Goal: Task Accomplishment & Management: Manage account settings

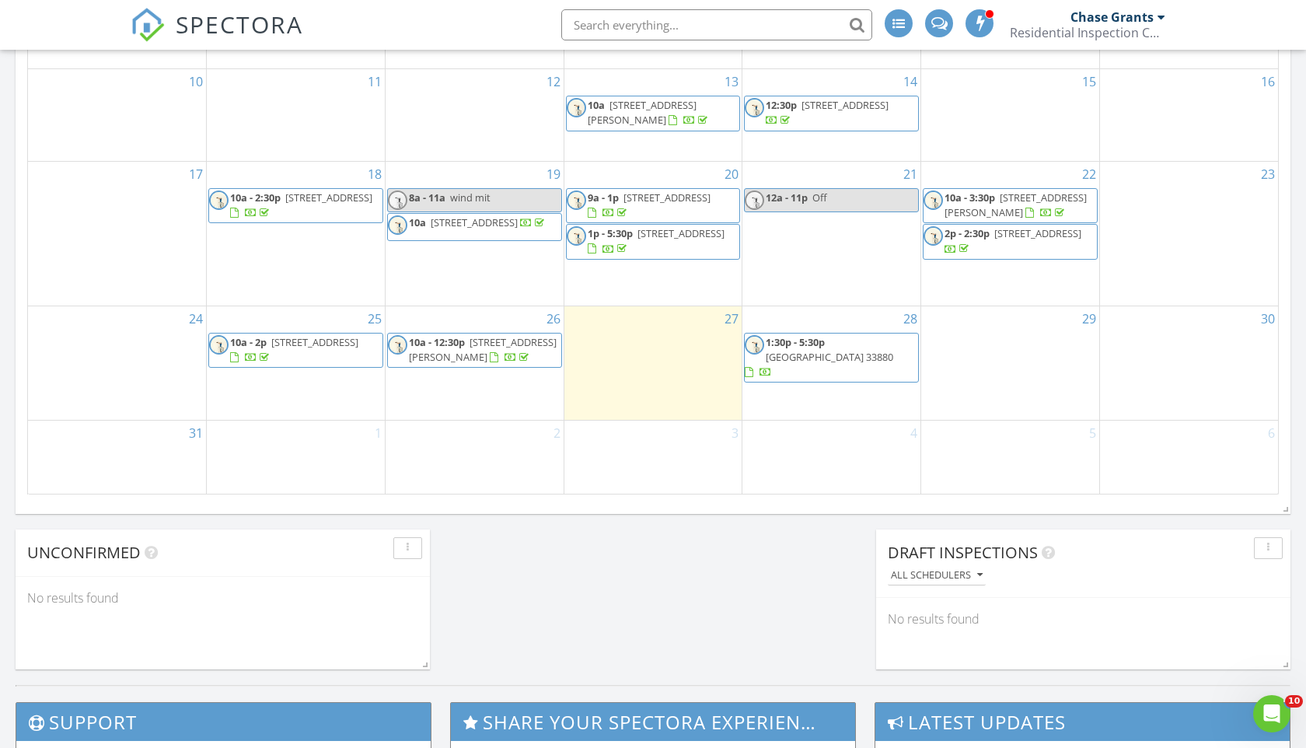
scroll to position [949, 0]
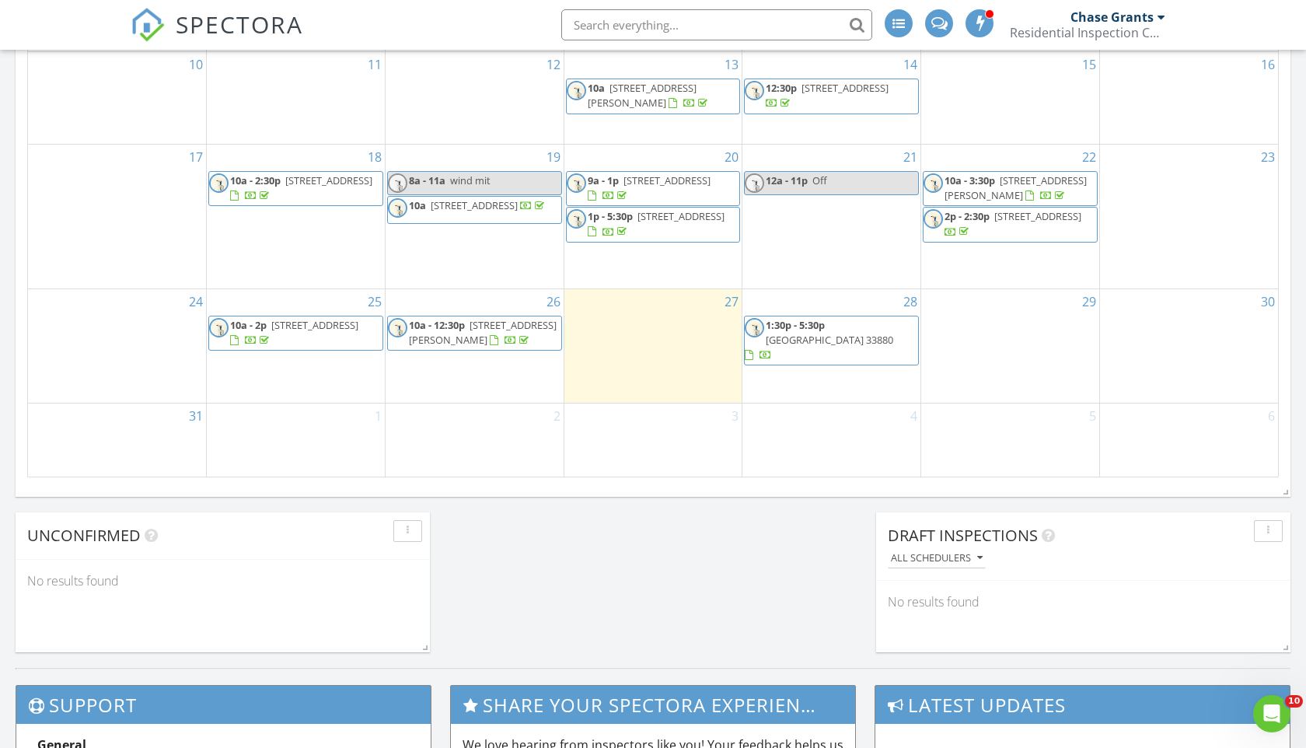
click at [498, 346] on div at bounding box center [494, 341] width 9 height 10
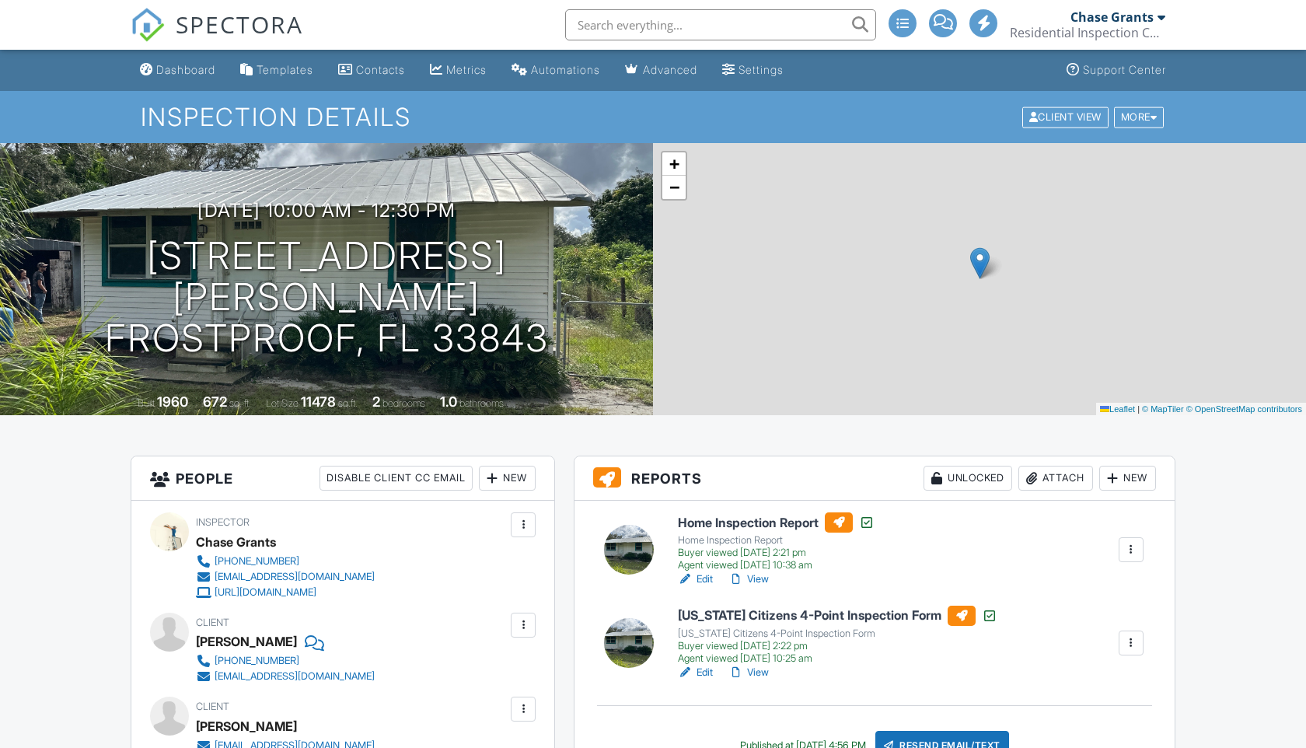
scroll to position [54, 0]
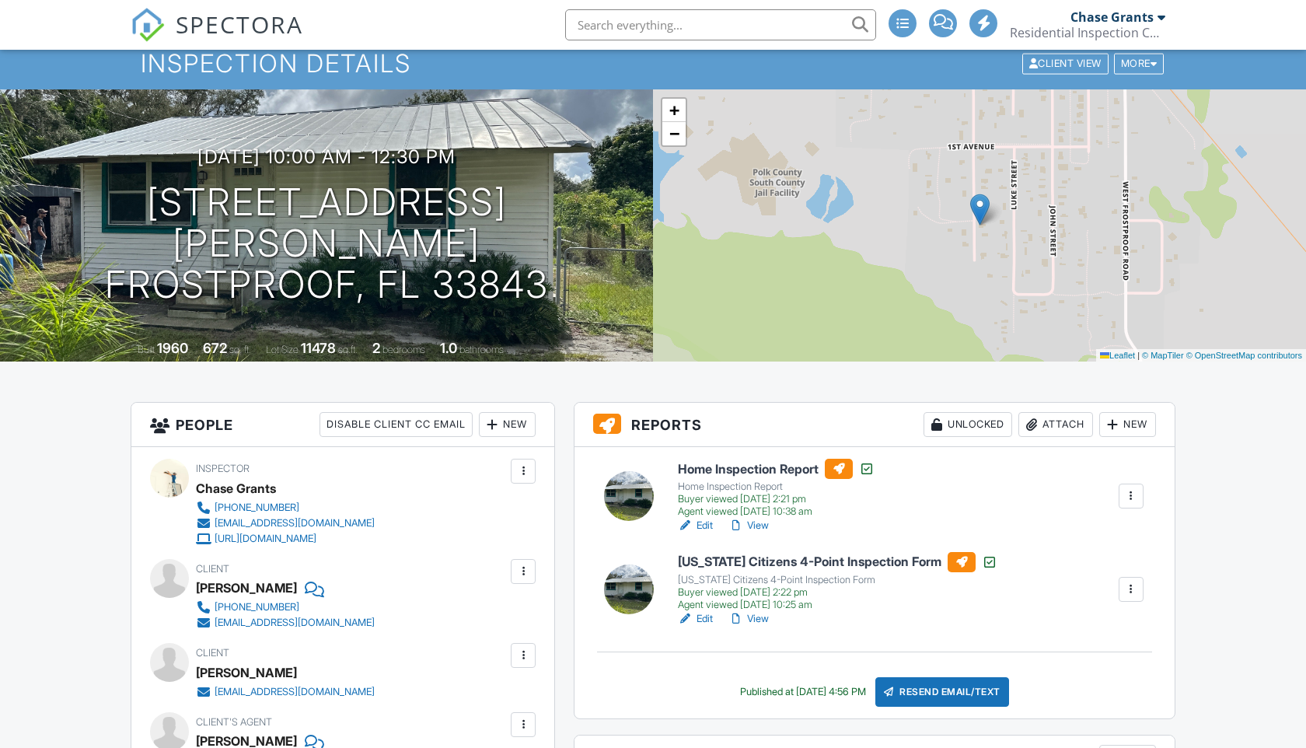
click at [518, 648] on div at bounding box center [524, 656] width 16 height 16
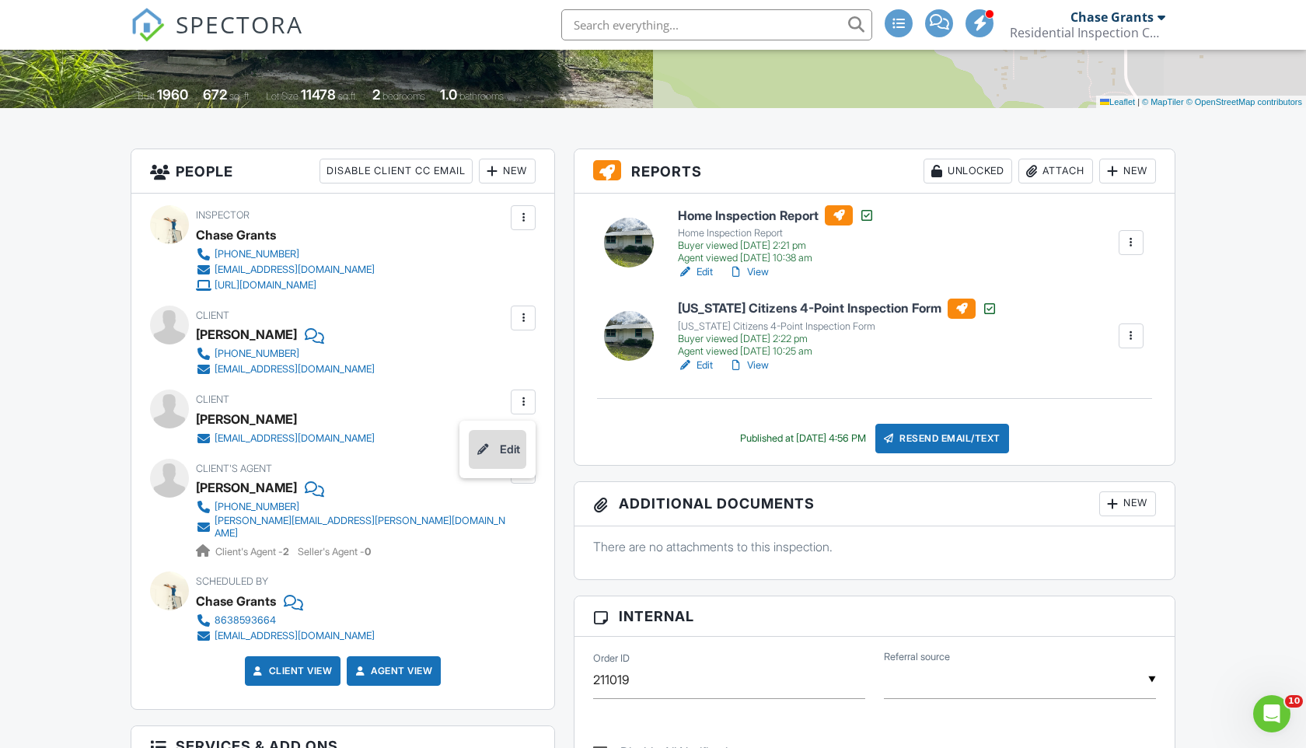
scroll to position [0, 0]
click at [509, 457] on li "Edit" at bounding box center [498, 449] width 58 height 39
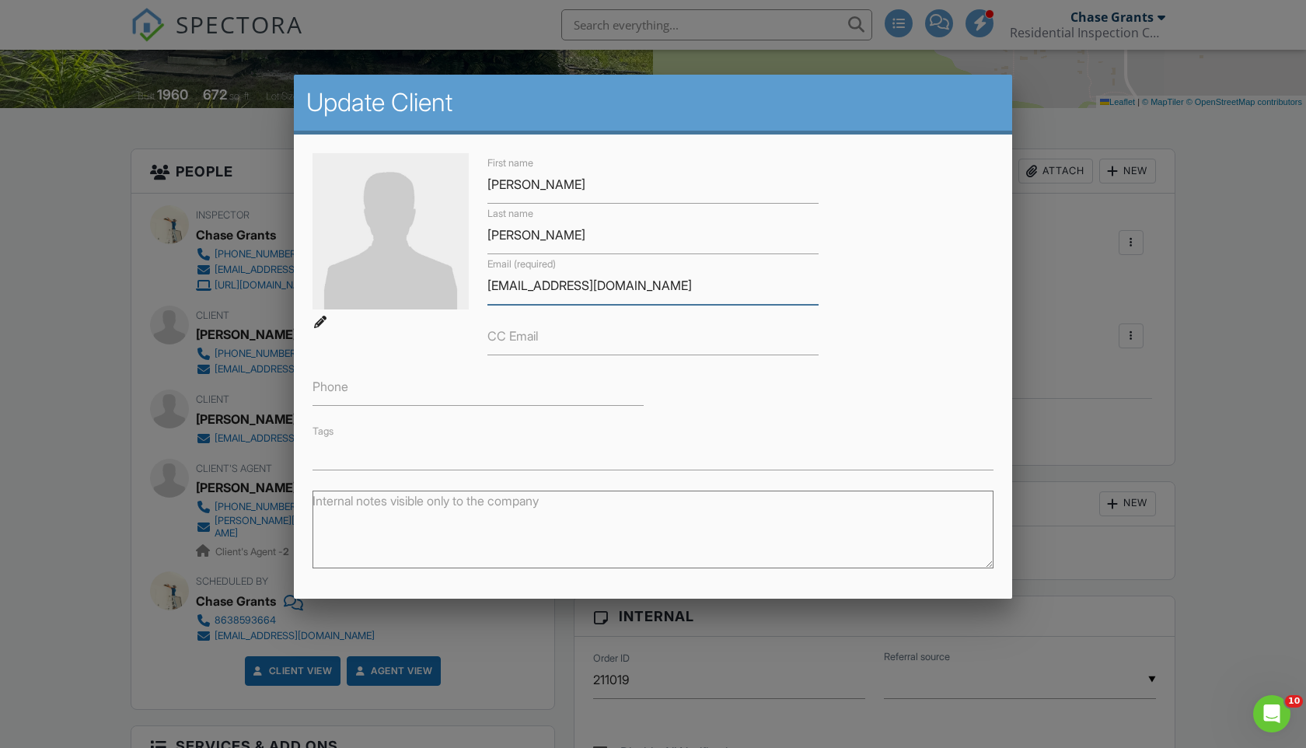
click at [550, 299] on input "[EMAIL_ADDRESS][DOMAIN_NAME]" at bounding box center [653, 286] width 331 height 38
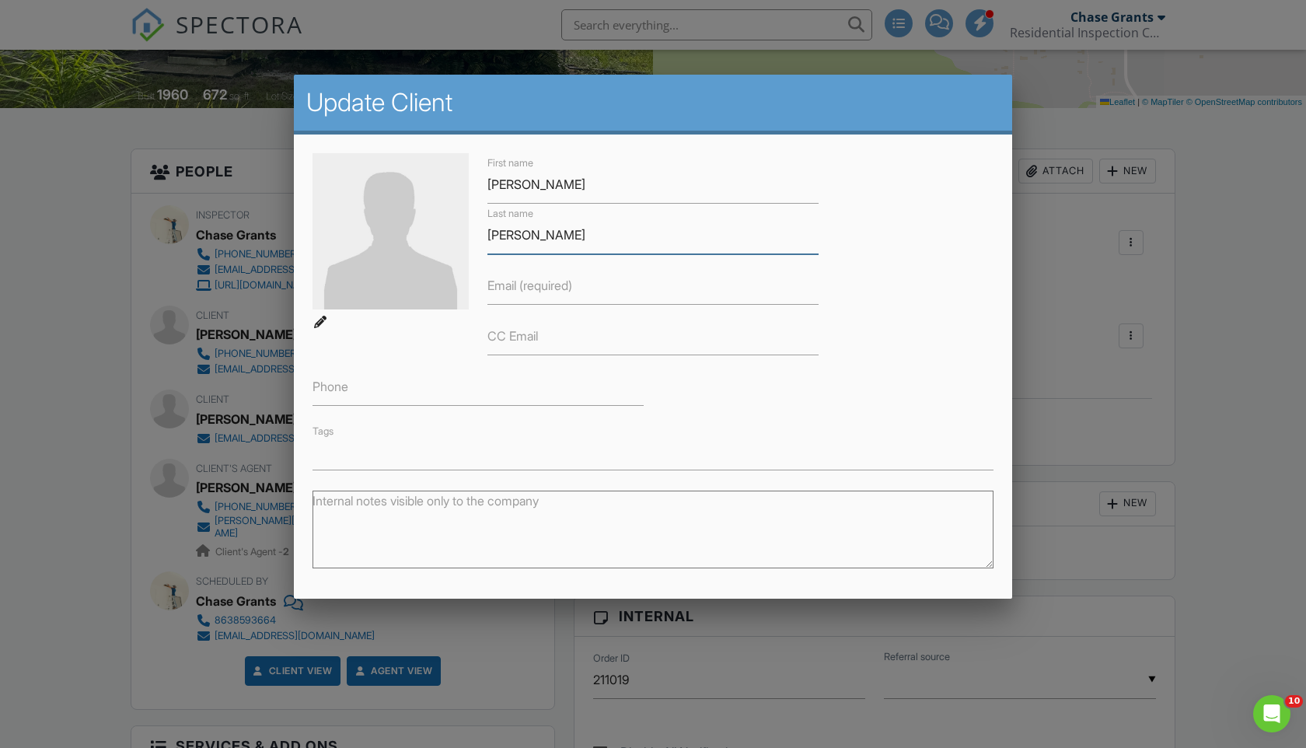
click at [524, 232] on input "[PERSON_NAME]" at bounding box center [653, 235] width 331 height 38
click at [521, 184] on input "[PERSON_NAME]" at bounding box center [653, 185] width 331 height 38
click at [764, 435] on div "Tags" at bounding box center [653, 445] width 700 height 48
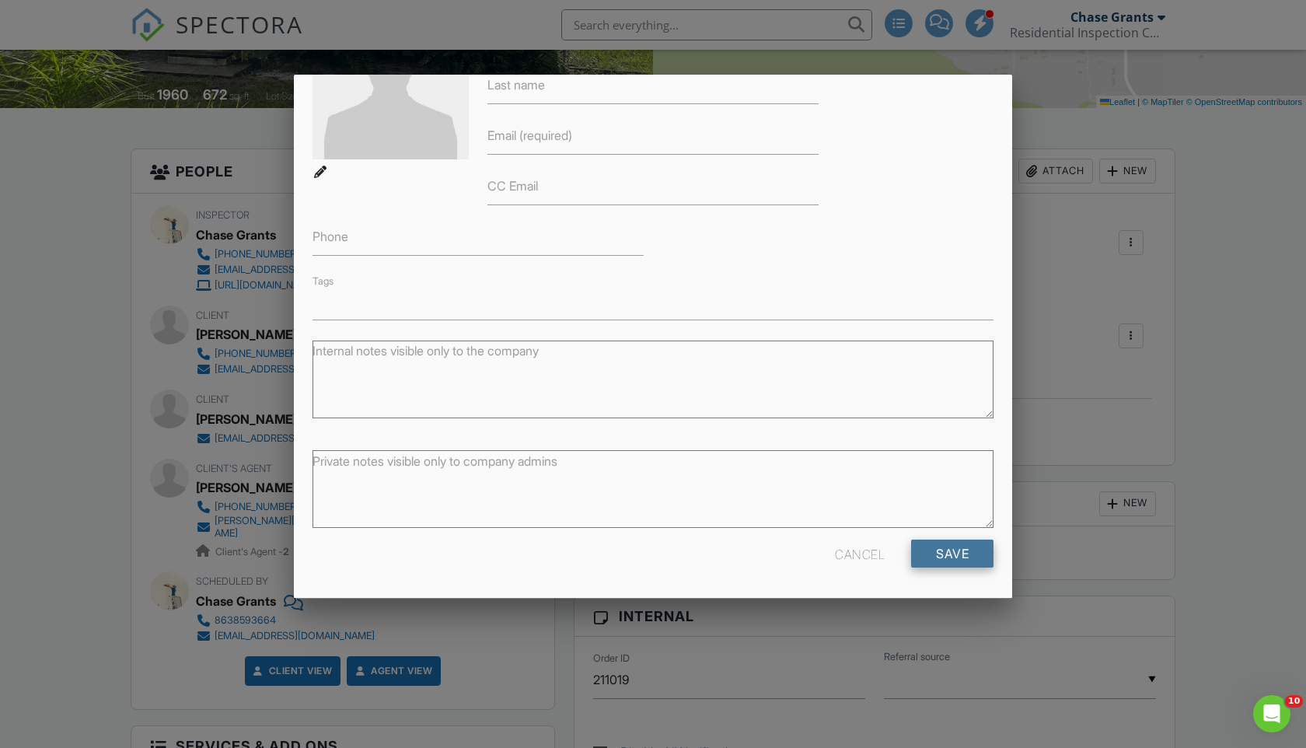
click at [938, 564] on input "Save" at bounding box center [952, 554] width 82 height 28
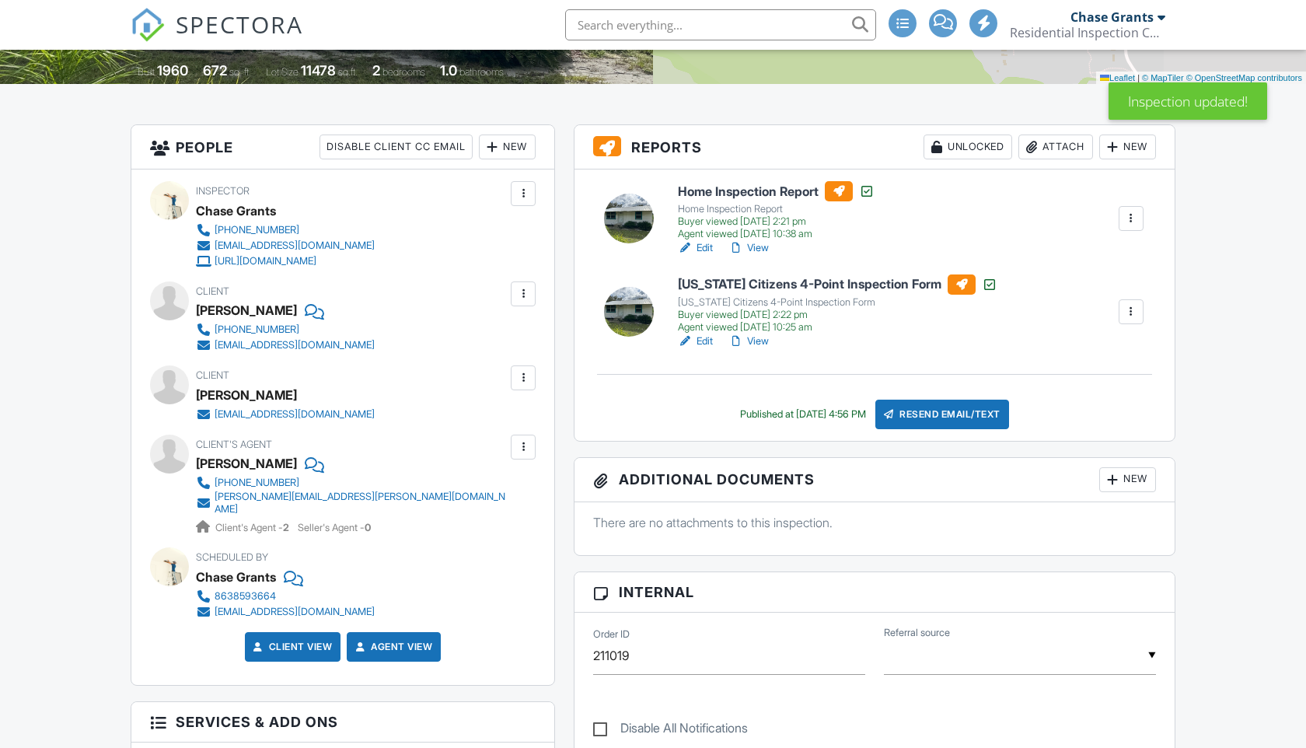
click at [528, 369] on div at bounding box center [523, 377] width 25 height 25
click at [507, 427] on li "Edit" at bounding box center [498, 425] width 58 height 39
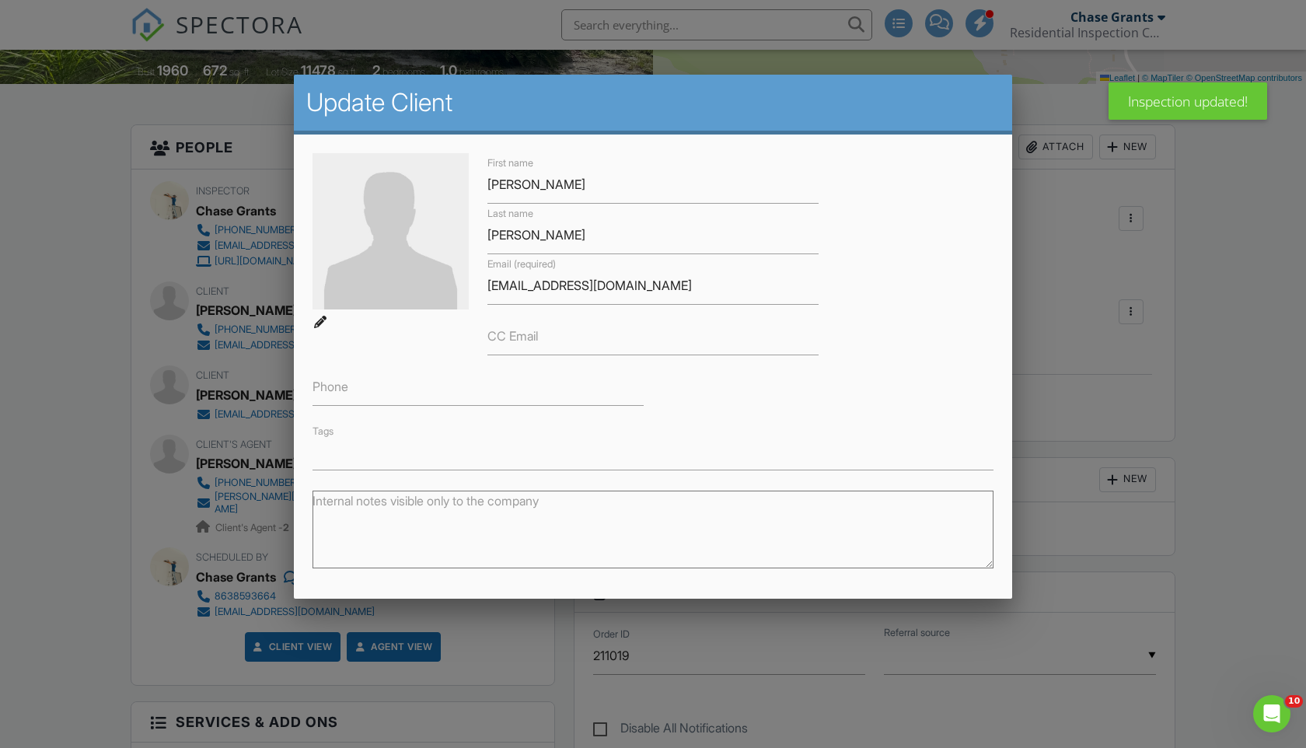
click at [1062, 268] on div at bounding box center [653, 389] width 1306 height 935
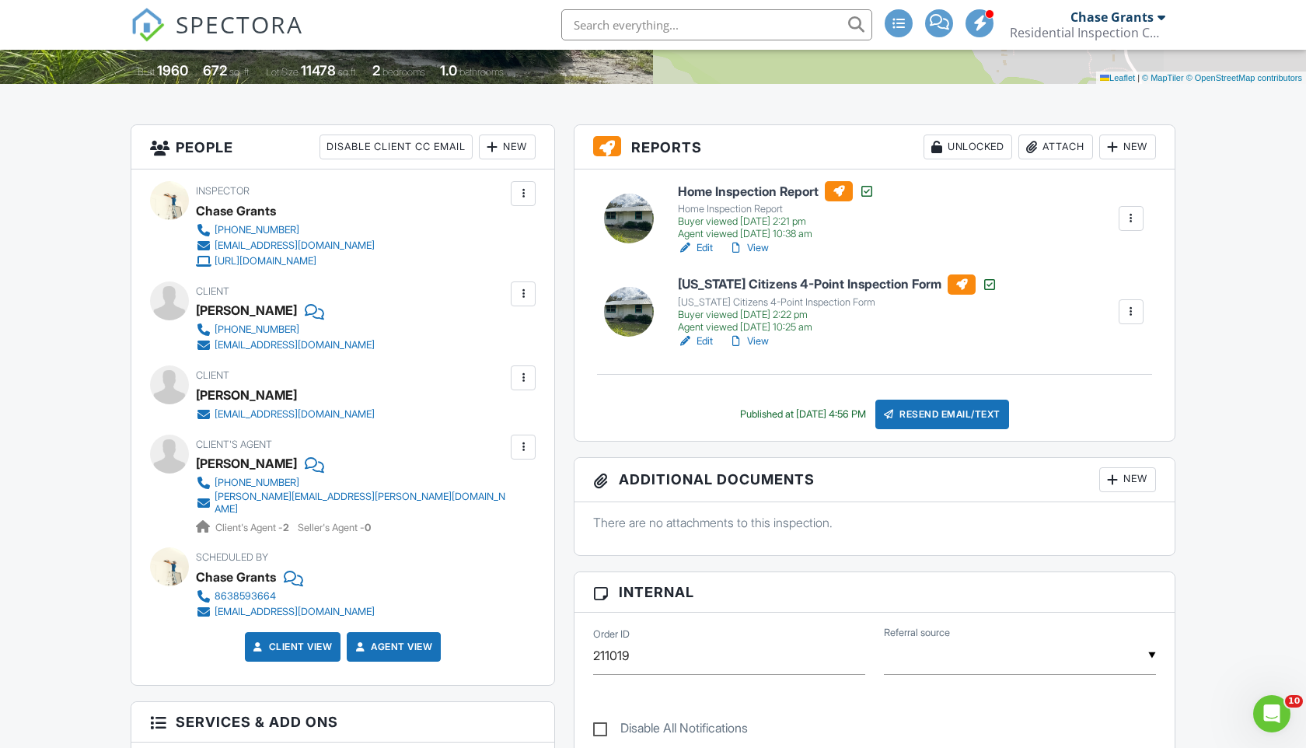
click at [528, 295] on div at bounding box center [524, 294] width 16 height 16
click at [561, 282] on div "People Disable Client CC Email New Client Client's Agent Listing Agent Add Anot…" at bounding box center [342, 677] width 443 height 1106
click at [704, 339] on link "Edit" at bounding box center [695, 342] width 35 height 16
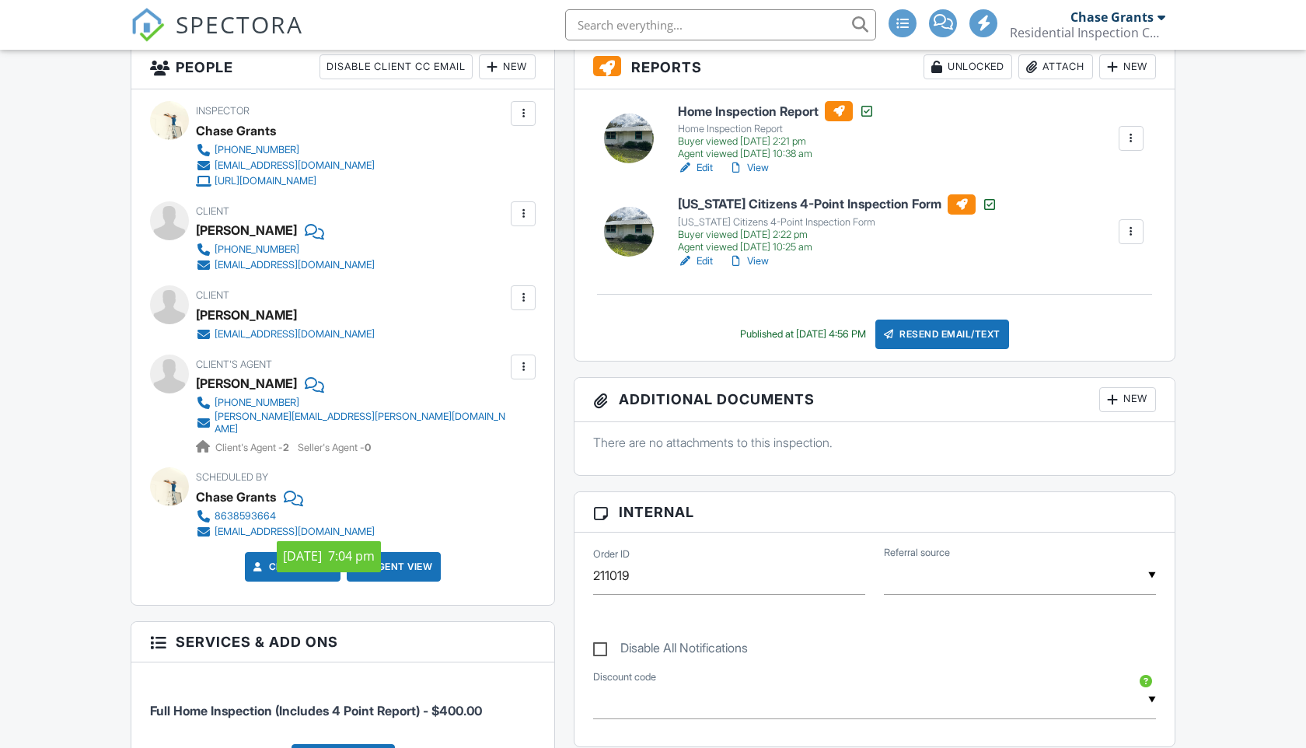
click at [528, 360] on div at bounding box center [524, 367] width 16 height 16
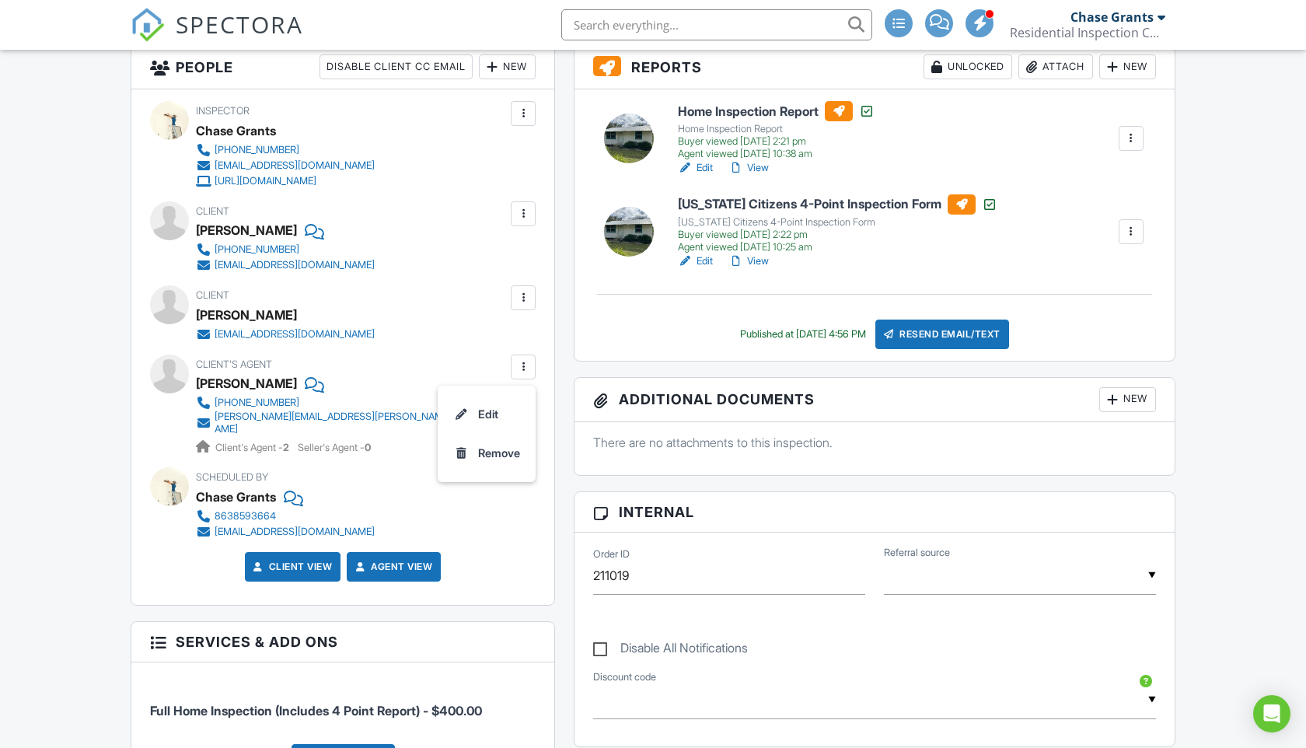
click at [556, 327] on div "People Disable Client CC Email New Client Client's Agent Listing Agent Add Anot…" at bounding box center [342, 597] width 443 height 1106
click at [522, 211] on div at bounding box center [524, 214] width 16 height 16
click at [557, 250] on div "People Disable Client CC Email New Client Client's Agent Listing Agent Add Anot…" at bounding box center [342, 597] width 443 height 1106
click at [521, 297] on div at bounding box center [524, 298] width 16 height 16
click at [554, 303] on div "People Disable Client CC Email New Client Client's Agent Listing Agent Add Anot…" at bounding box center [343, 324] width 425 height 561
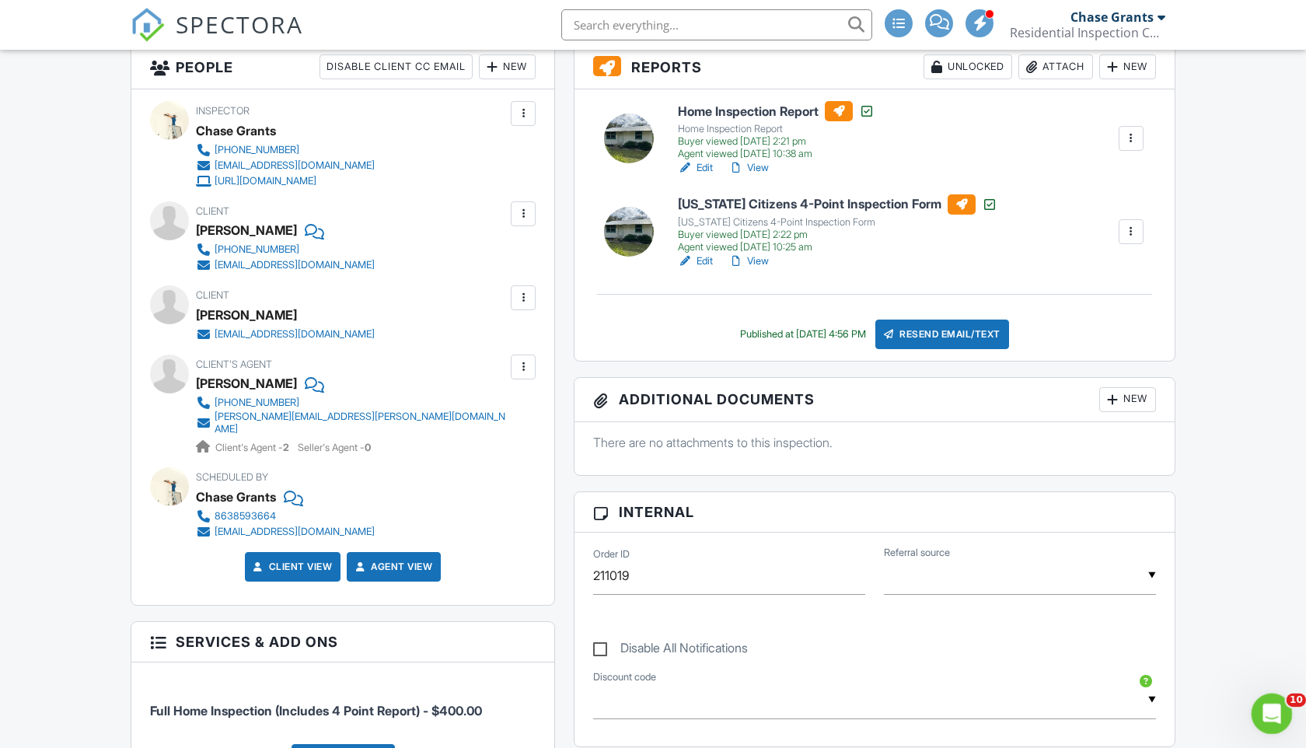
click at [1287, 710] on div "Open Intercom Messenger" at bounding box center [1269, 711] width 51 height 51
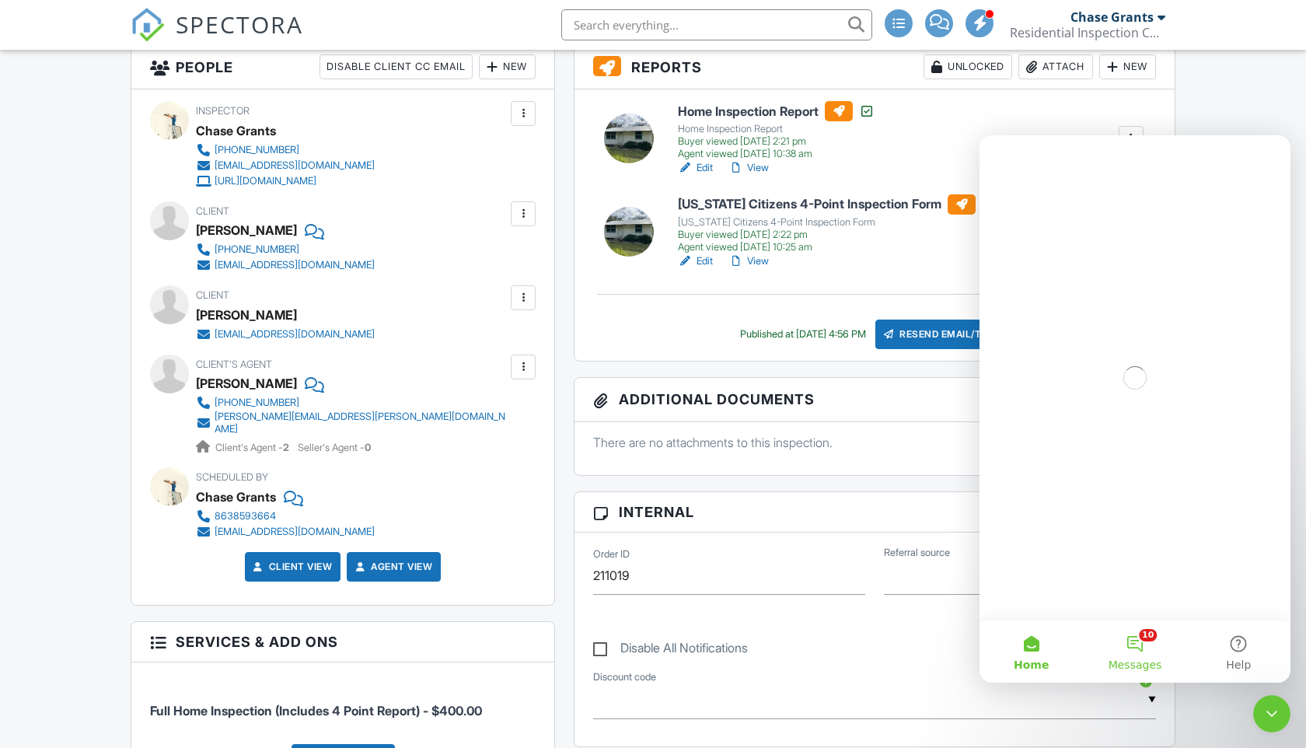
click at [1140, 634] on button "10 Messages" at bounding box center [1134, 651] width 103 height 62
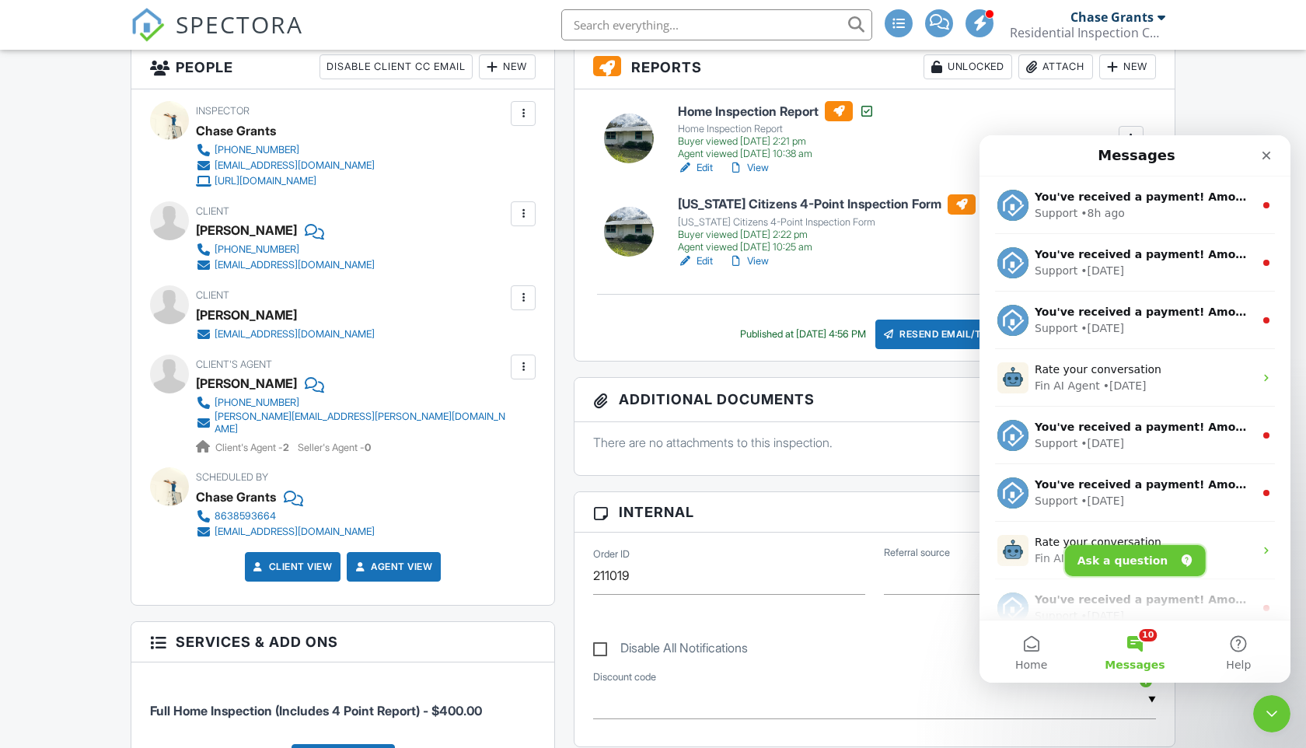
click at [1117, 558] on button "Ask a question" at bounding box center [1135, 560] width 141 height 31
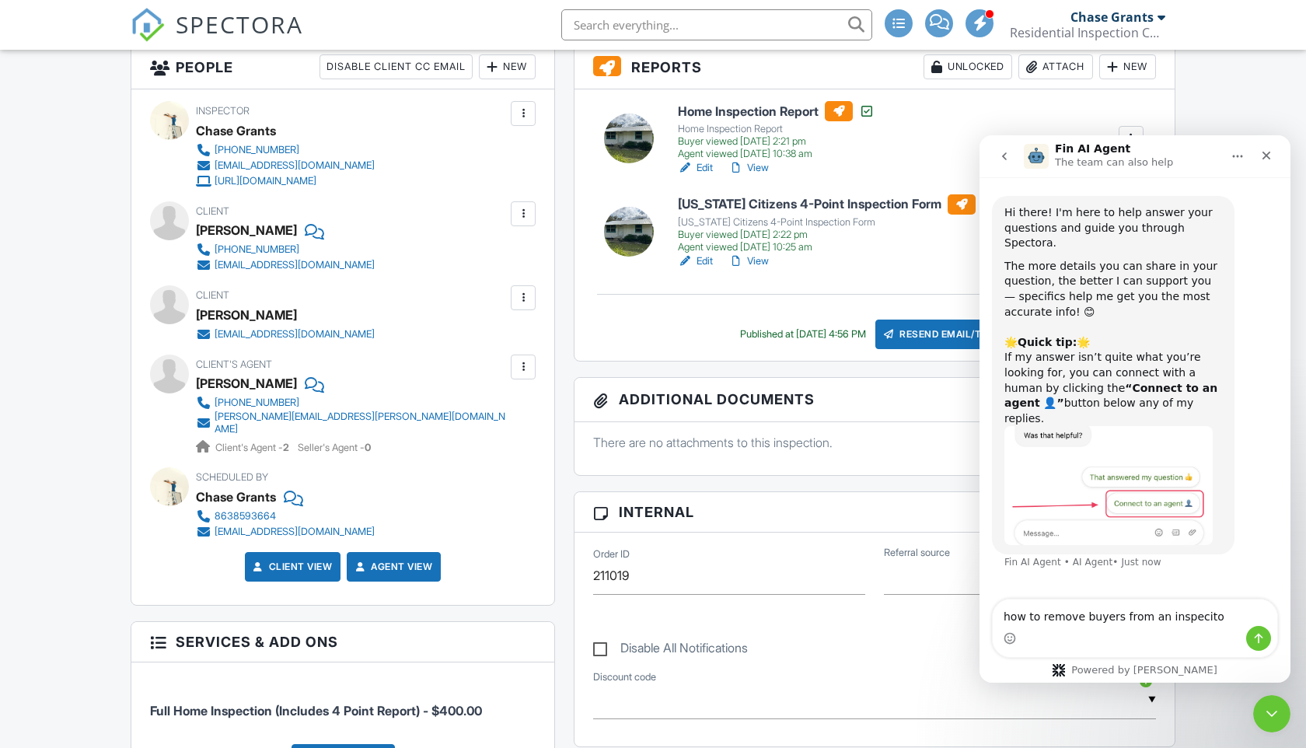
type textarea "how to remove buyers from an inspeciton"
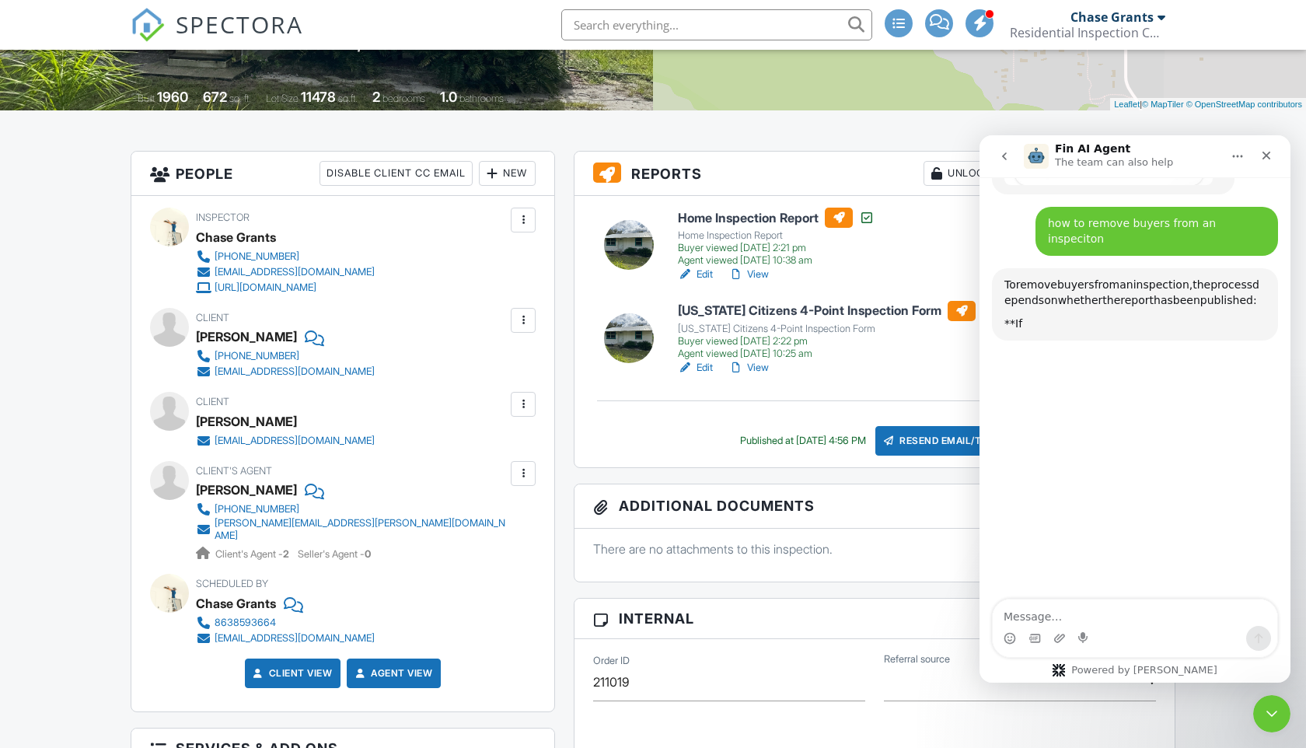
scroll to position [363, 0]
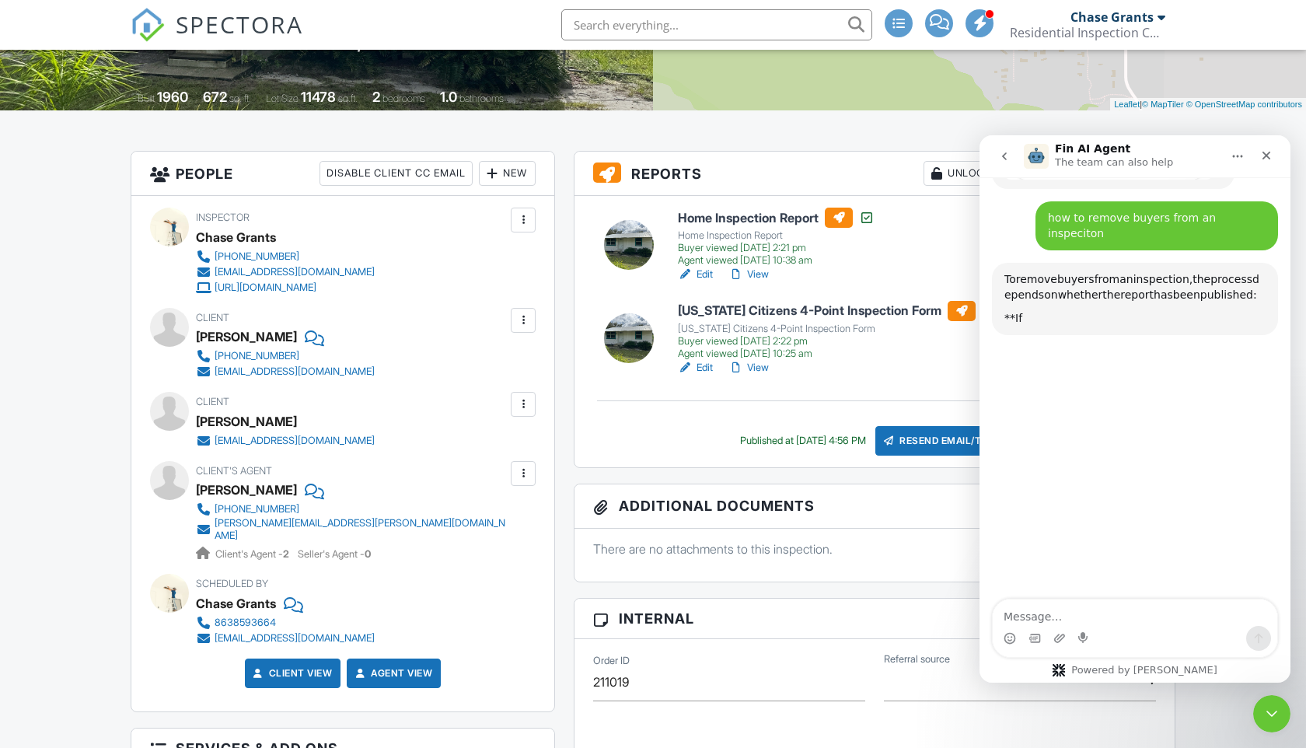
click at [519, 216] on div at bounding box center [524, 220] width 16 height 16
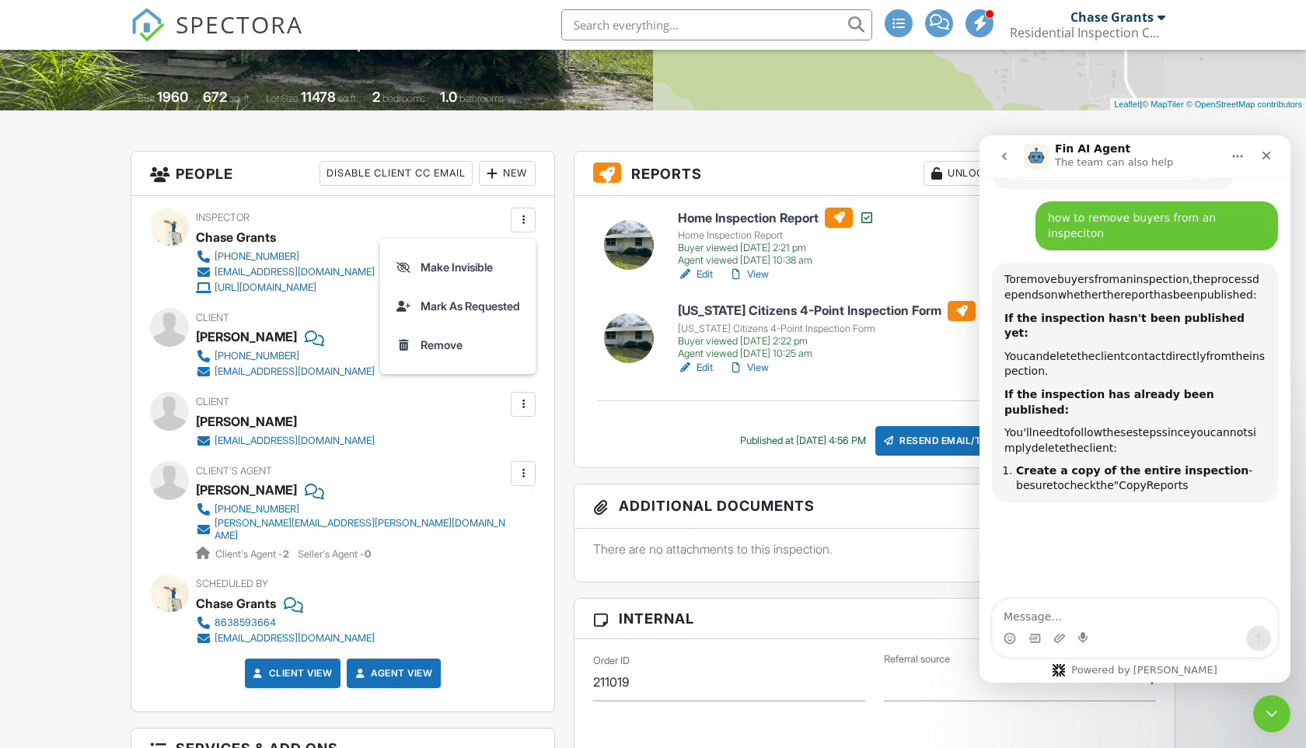
click at [564, 211] on div "People Disable Client CC Email New Client Client's Agent Listing Agent Add Anot…" at bounding box center [342, 704] width 443 height 1106
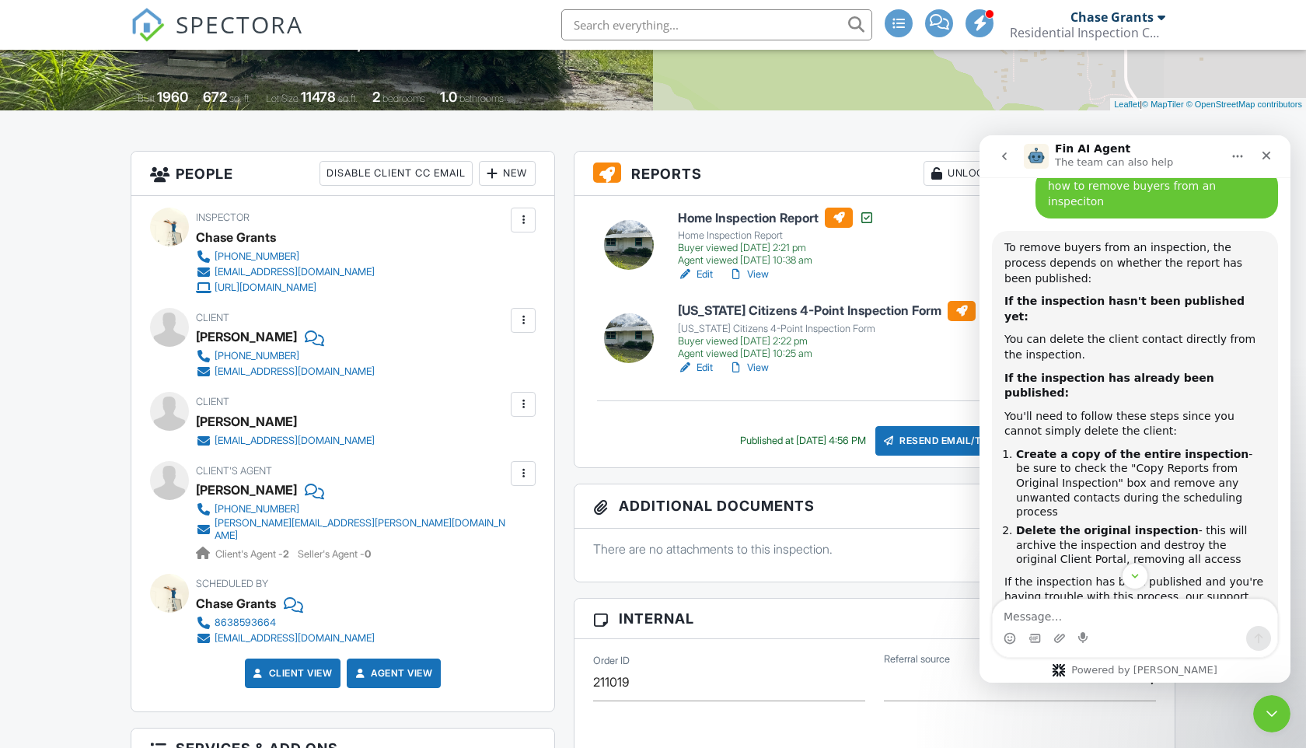
scroll to position [0, 0]
click at [1264, 156] on icon "Close" at bounding box center [1266, 155] width 12 height 12
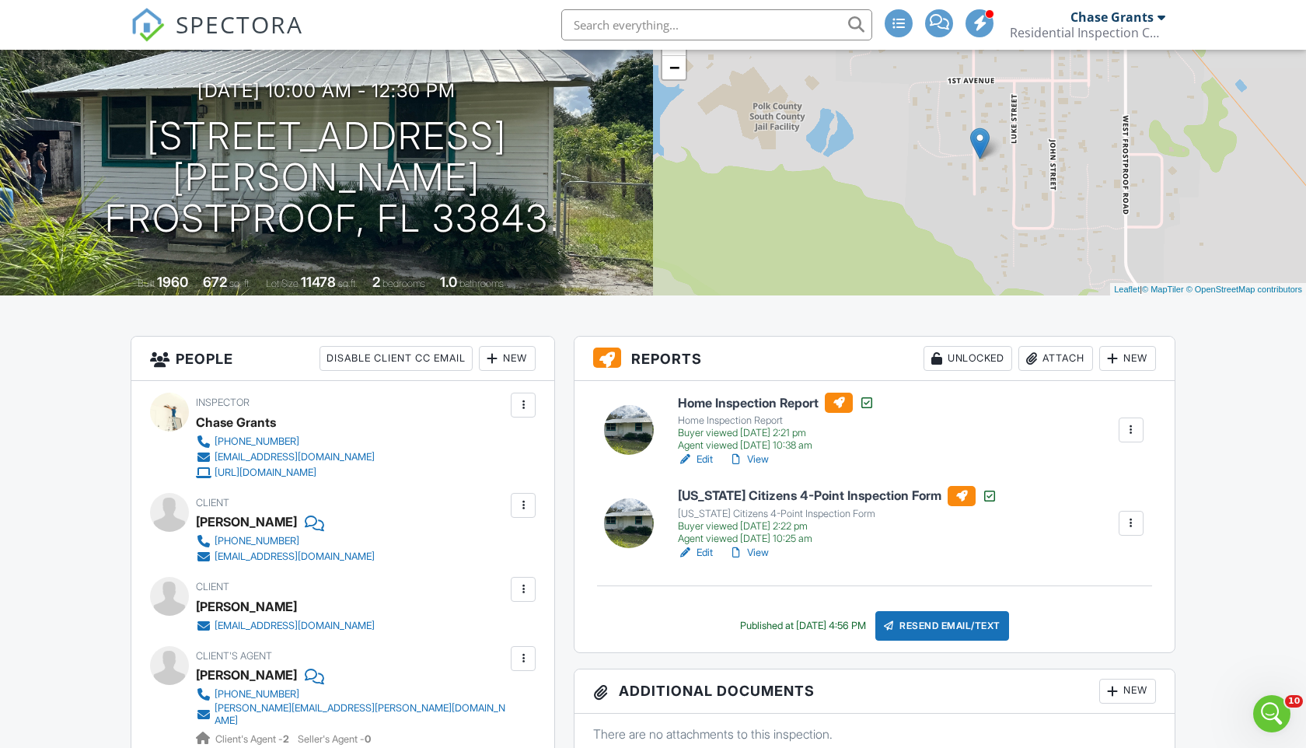
scroll to position [19, 0]
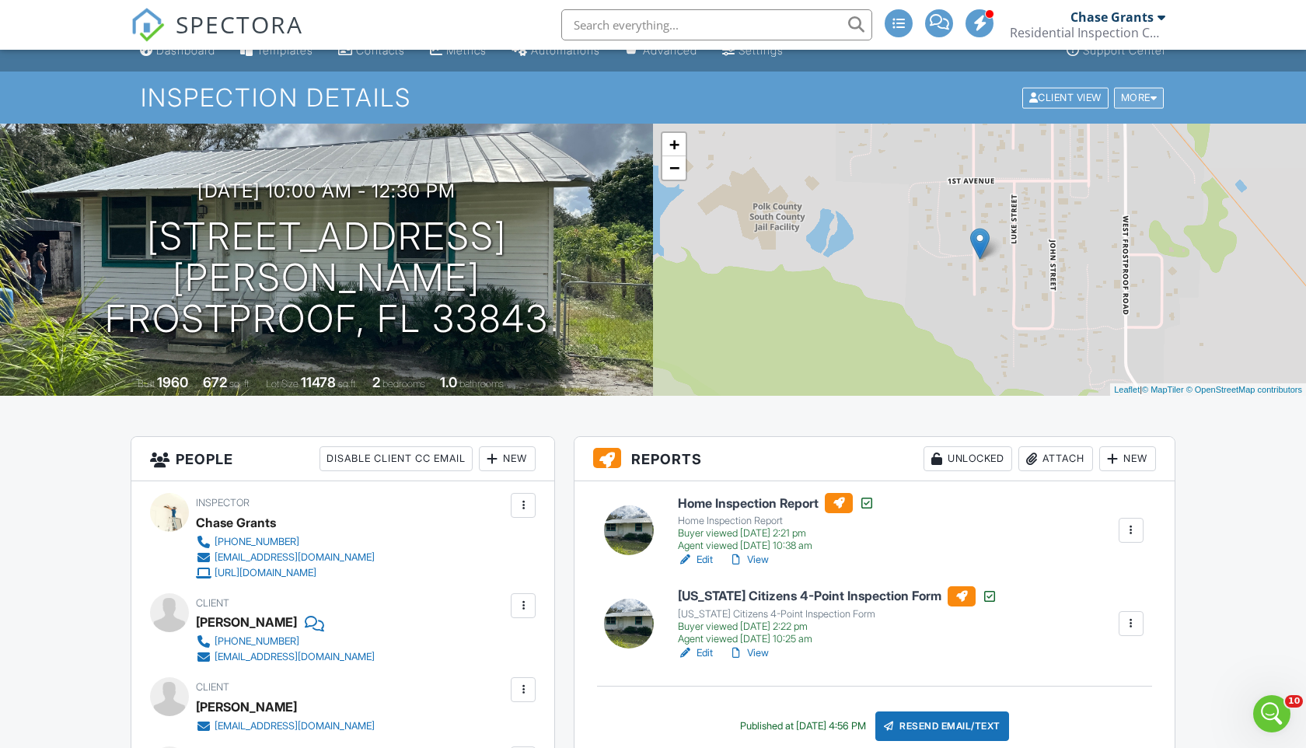
click at [1148, 97] on div "More" at bounding box center [1139, 97] width 51 height 21
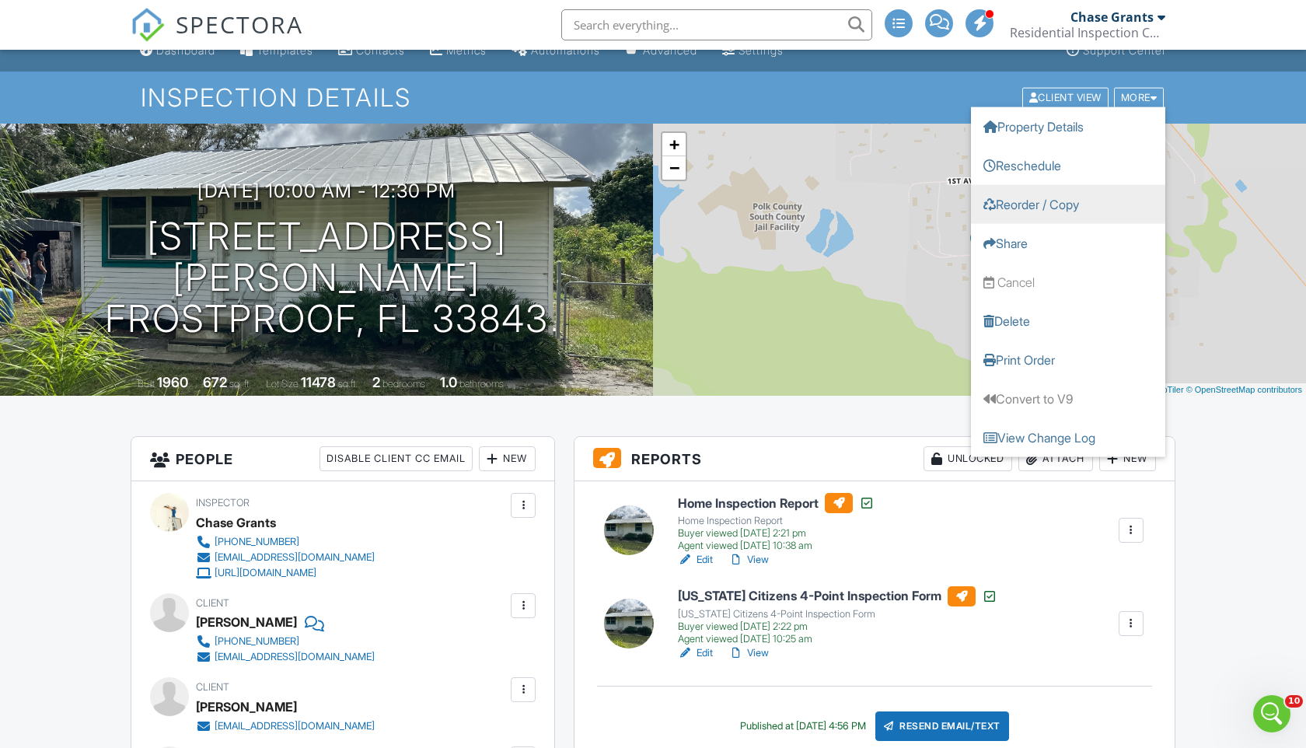
click at [1057, 207] on link "Reorder / Copy" at bounding box center [1068, 203] width 194 height 39
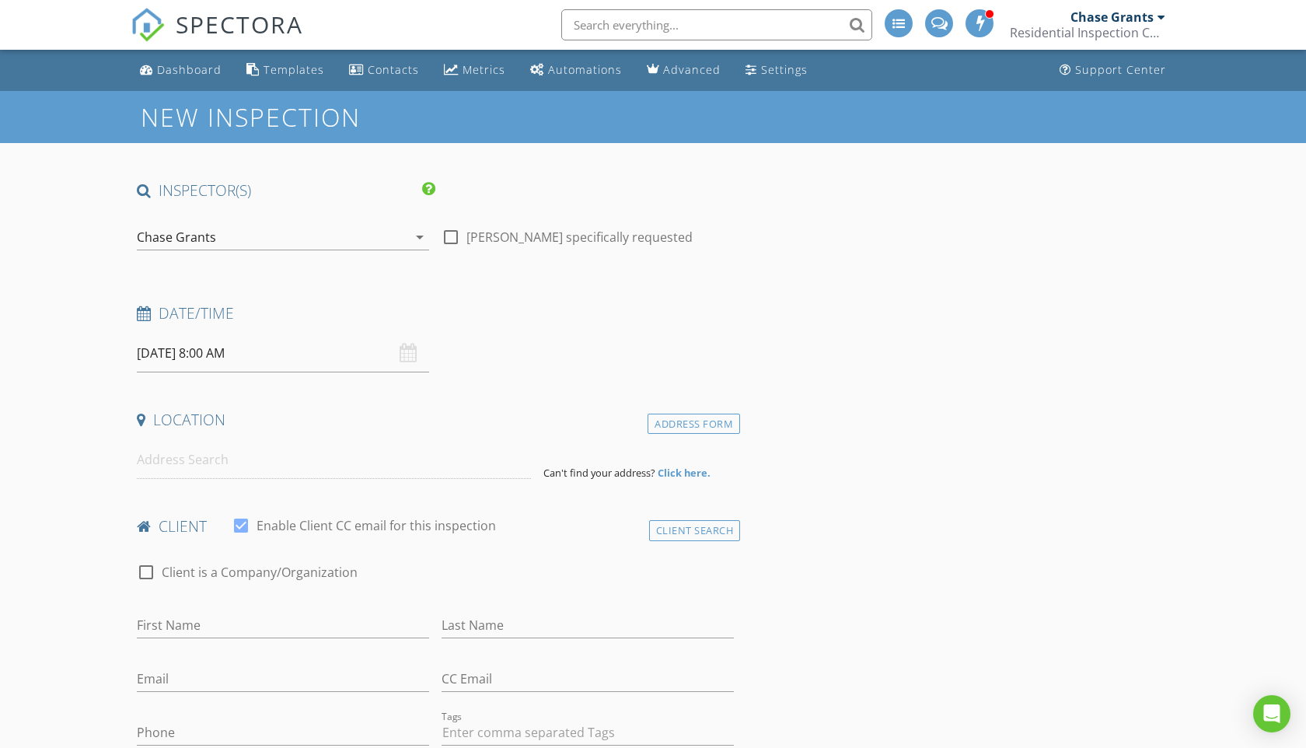
type input "[PERSON_NAME]"
type input "[EMAIL_ADDRESS][DOMAIN_NAME]"
type input "[PHONE_NUMBER]"
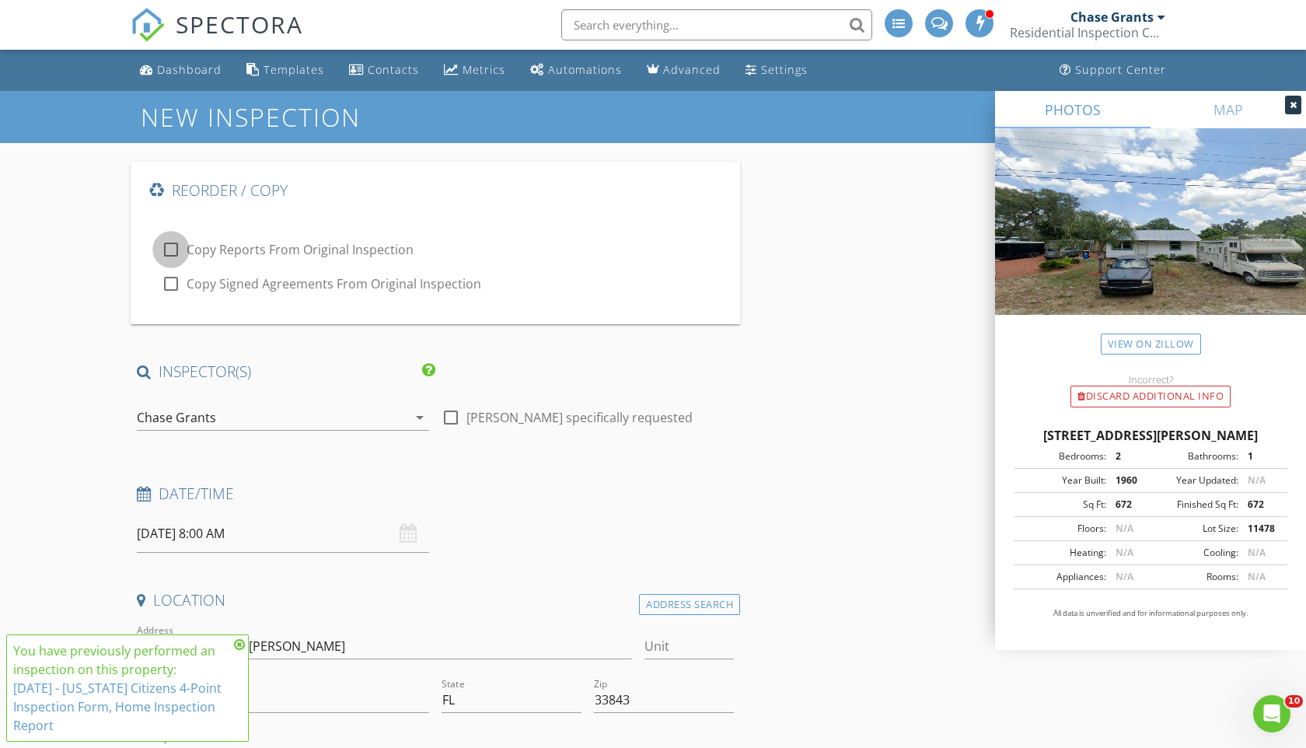
click at [180, 257] on div at bounding box center [171, 249] width 26 height 26
checkbox input "true"
click at [174, 285] on div at bounding box center [171, 284] width 26 height 26
checkbox input "true"
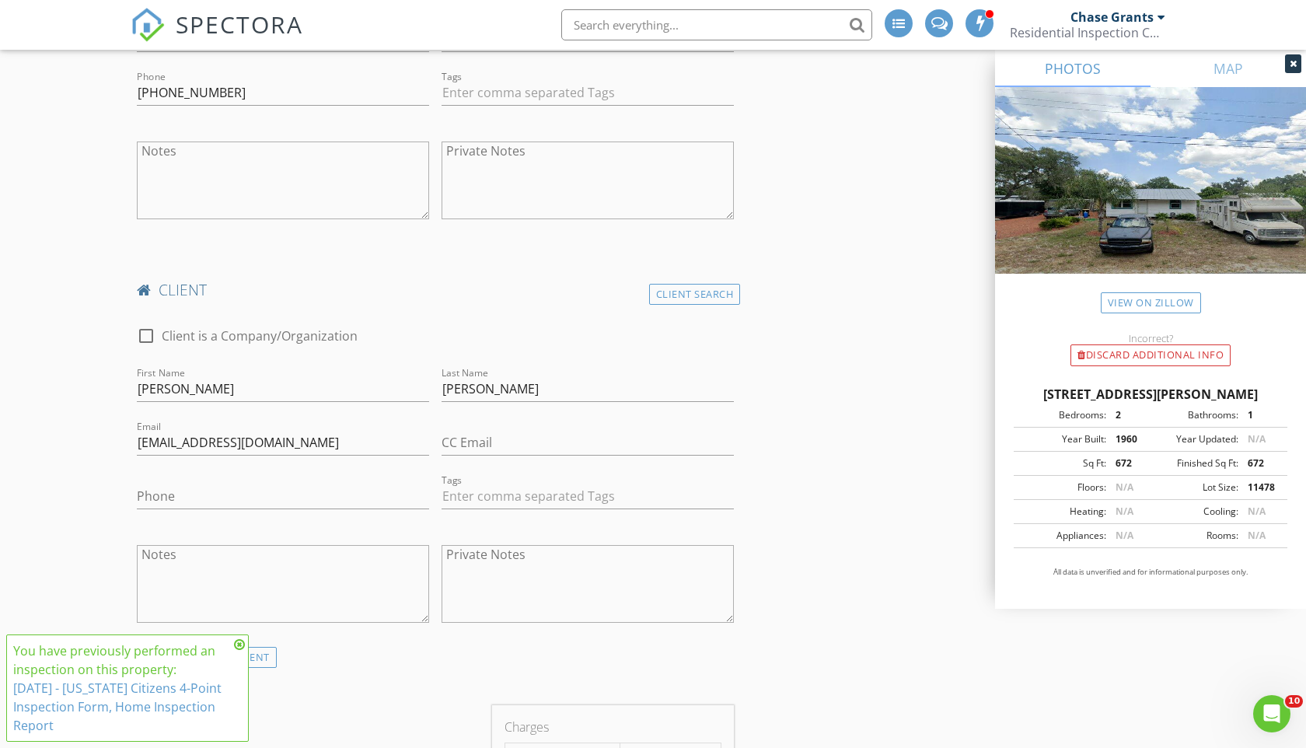
scroll to position [1141, 0]
click at [376, 390] on input "[PERSON_NAME]" at bounding box center [283, 386] width 292 height 26
click at [489, 383] on input "[PERSON_NAME]" at bounding box center [588, 386] width 292 height 26
click at [324, 435] on input "[EMAIL_ADDRESS][DOMAIN_NAME]" at bounding box center [283, 440] width 292 height 26
type input "\"
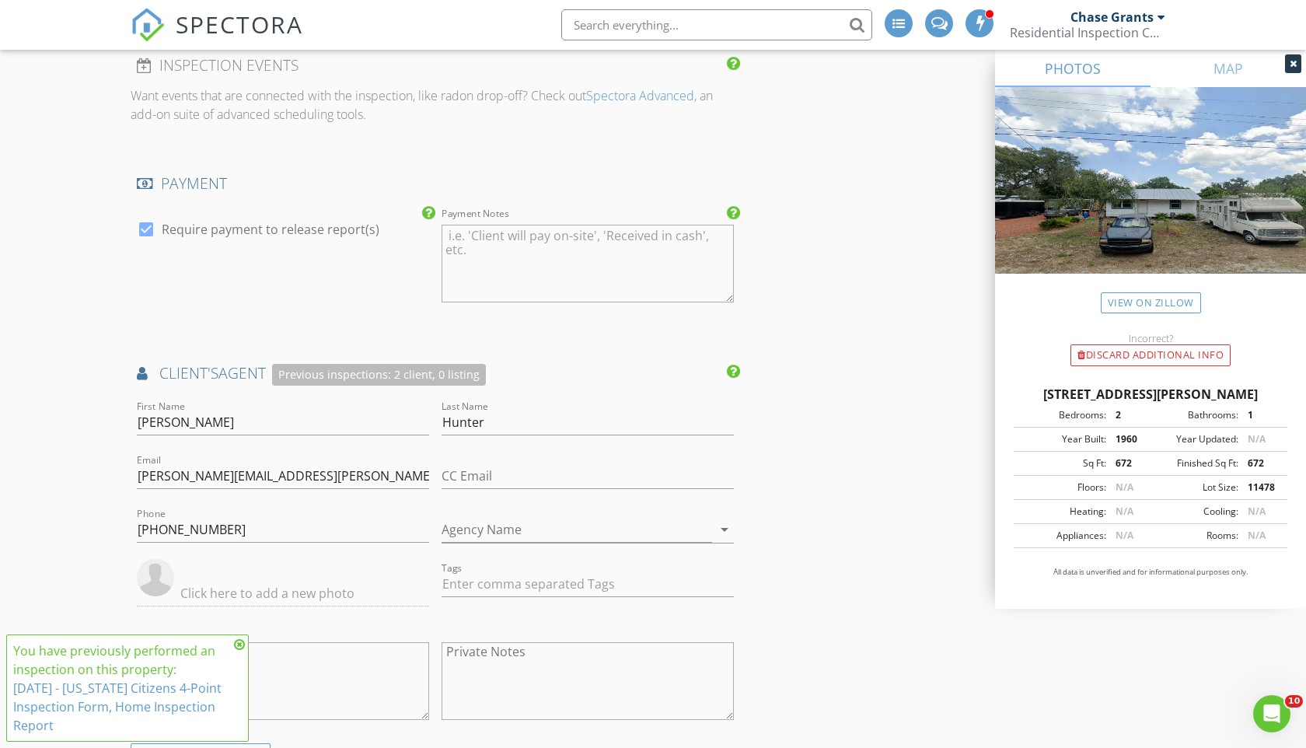
scroll to position [3193, 0]
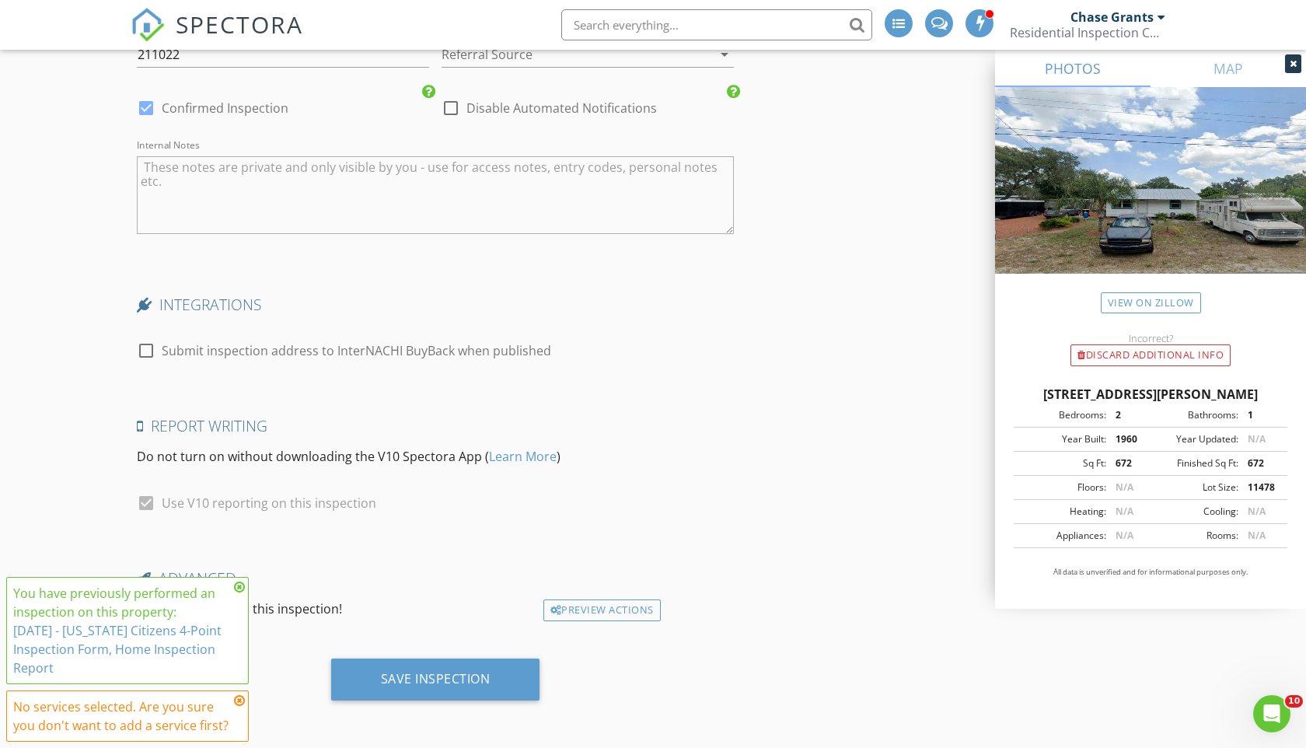
click at [240, 699] on icon at bounding box center [239, 700] width 11 height 12
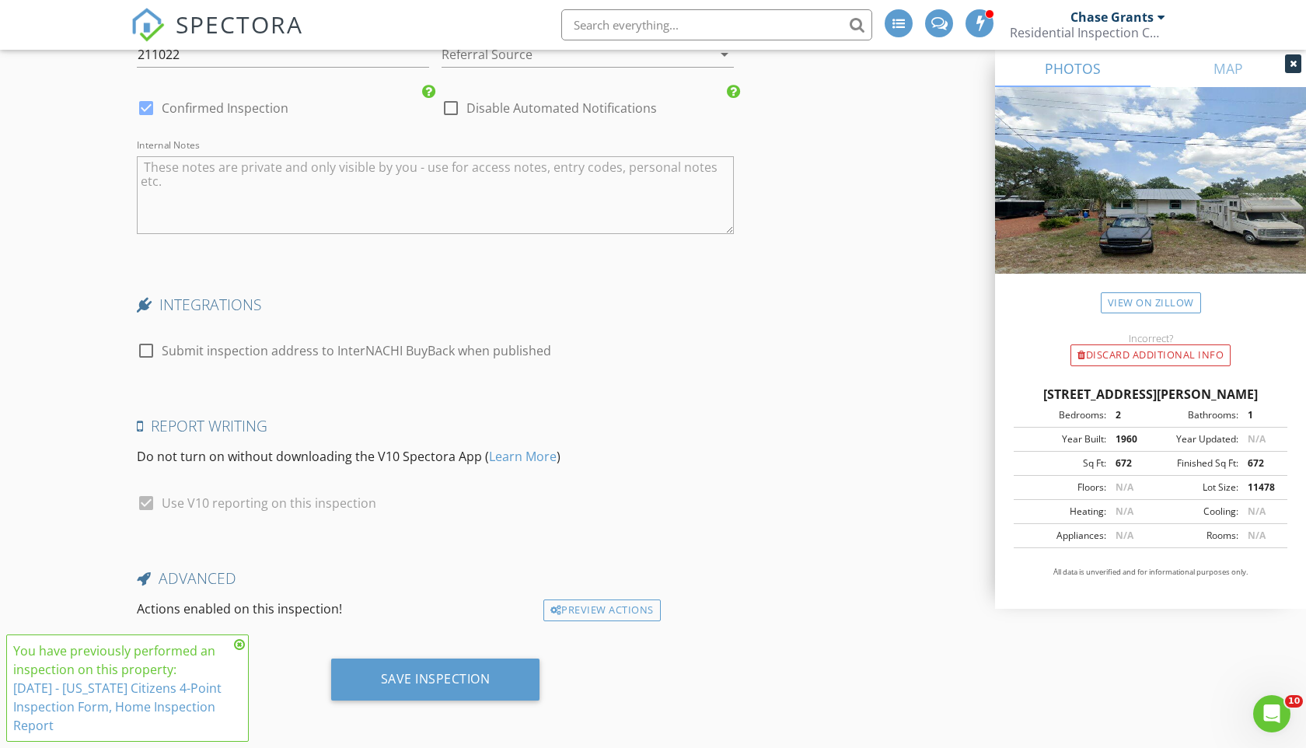
click at [241, 587] on div "Advanced" at bounding box center [436, 583] width 610 height 31
click at [236, 639] on icon at bounding box center [239, 644] width 11 height 12
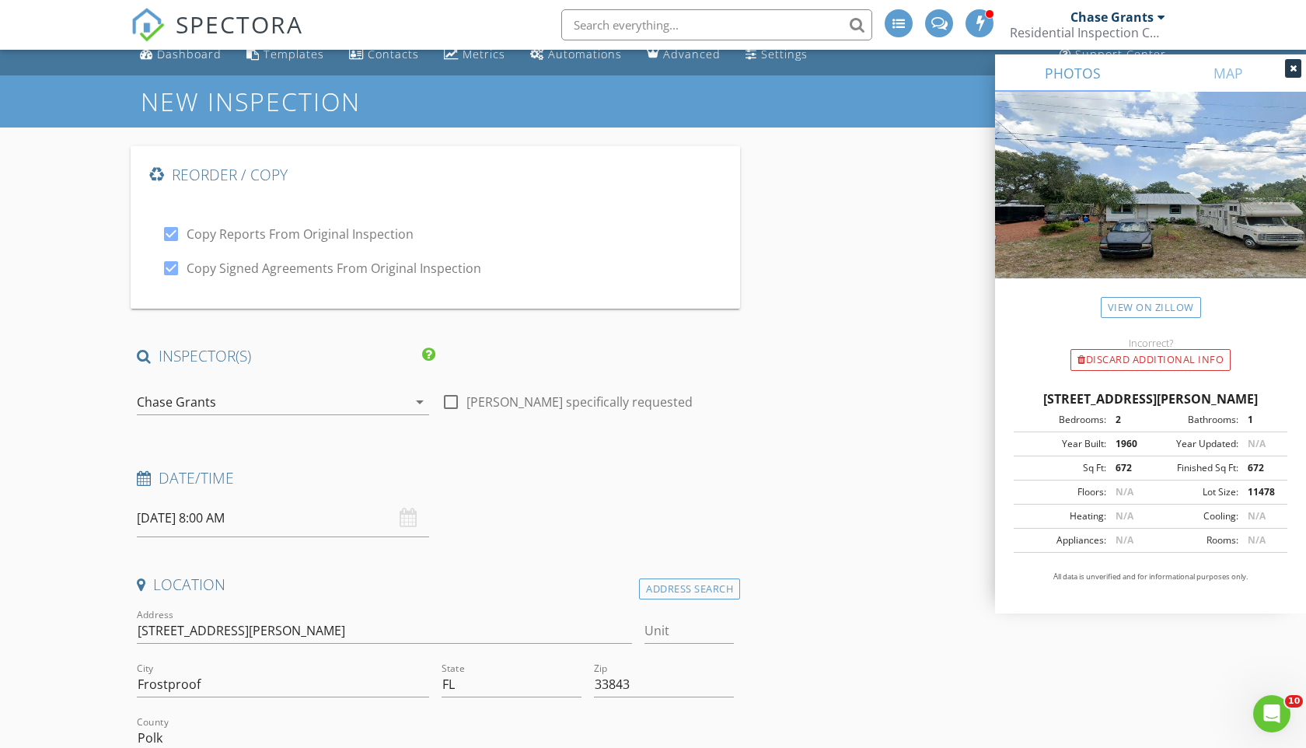
scroll to position [0, 0]
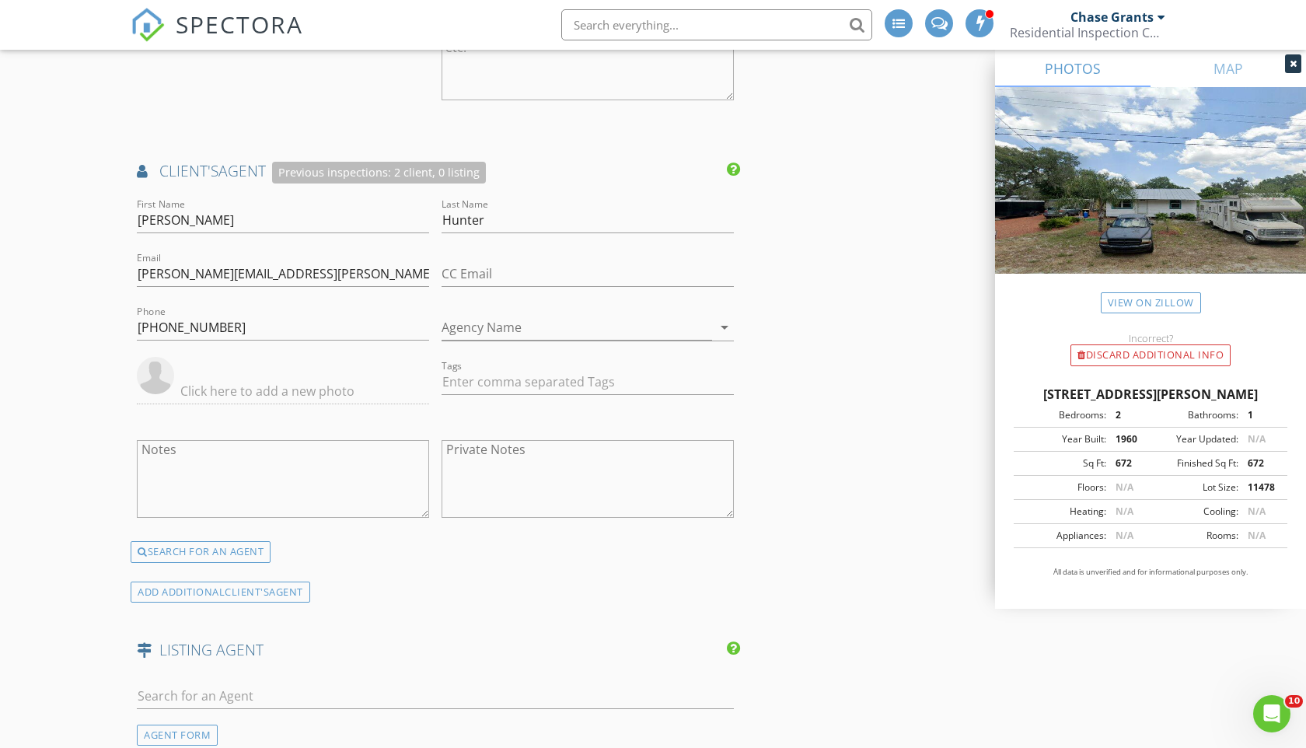
scroll to position [3193, 0]
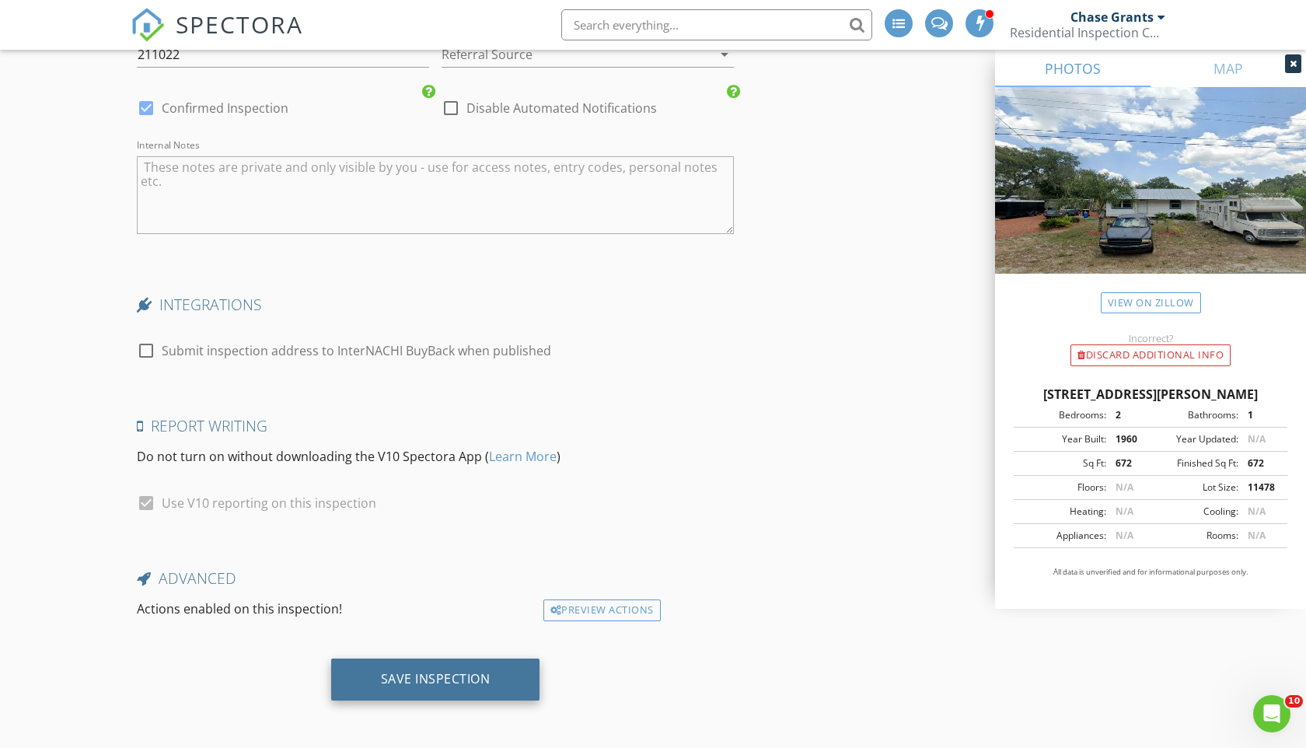
click at [411, 673] on div "Save Inspection" at bounding box center [436, 679] width 110 height 16
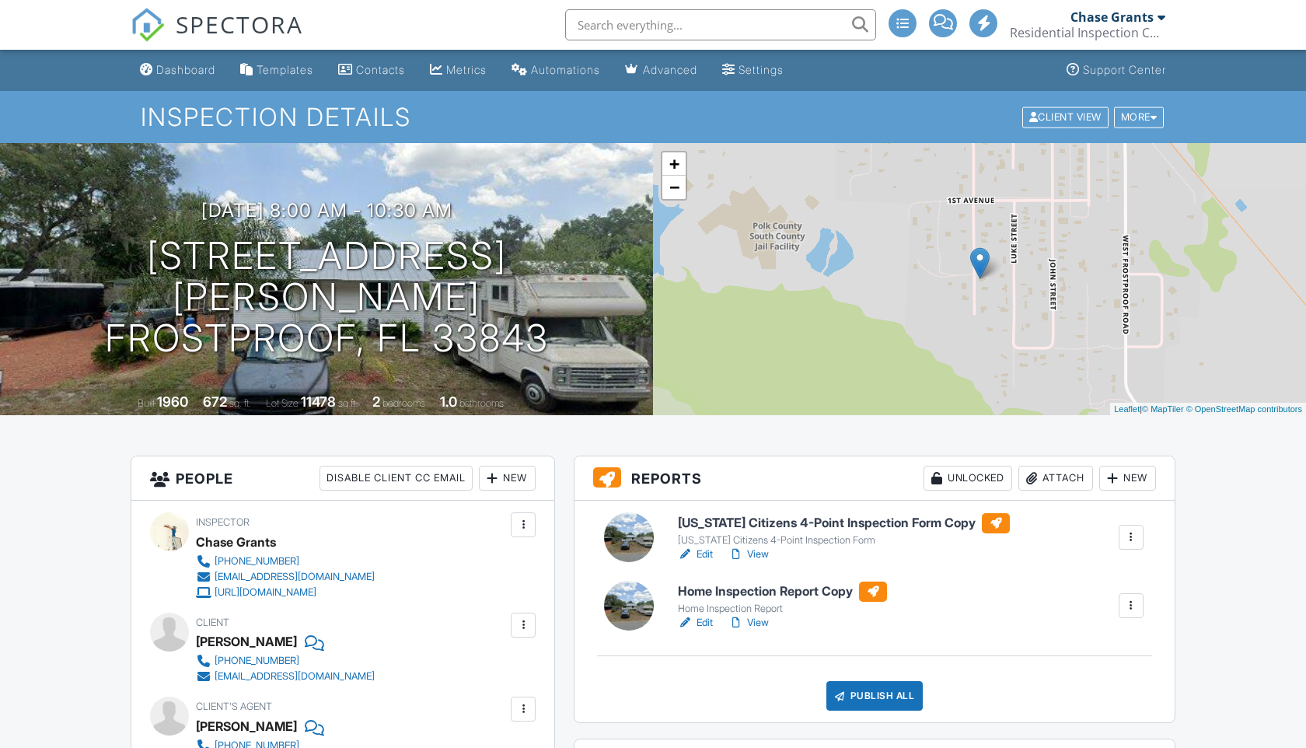
scroll to position [173, 0]
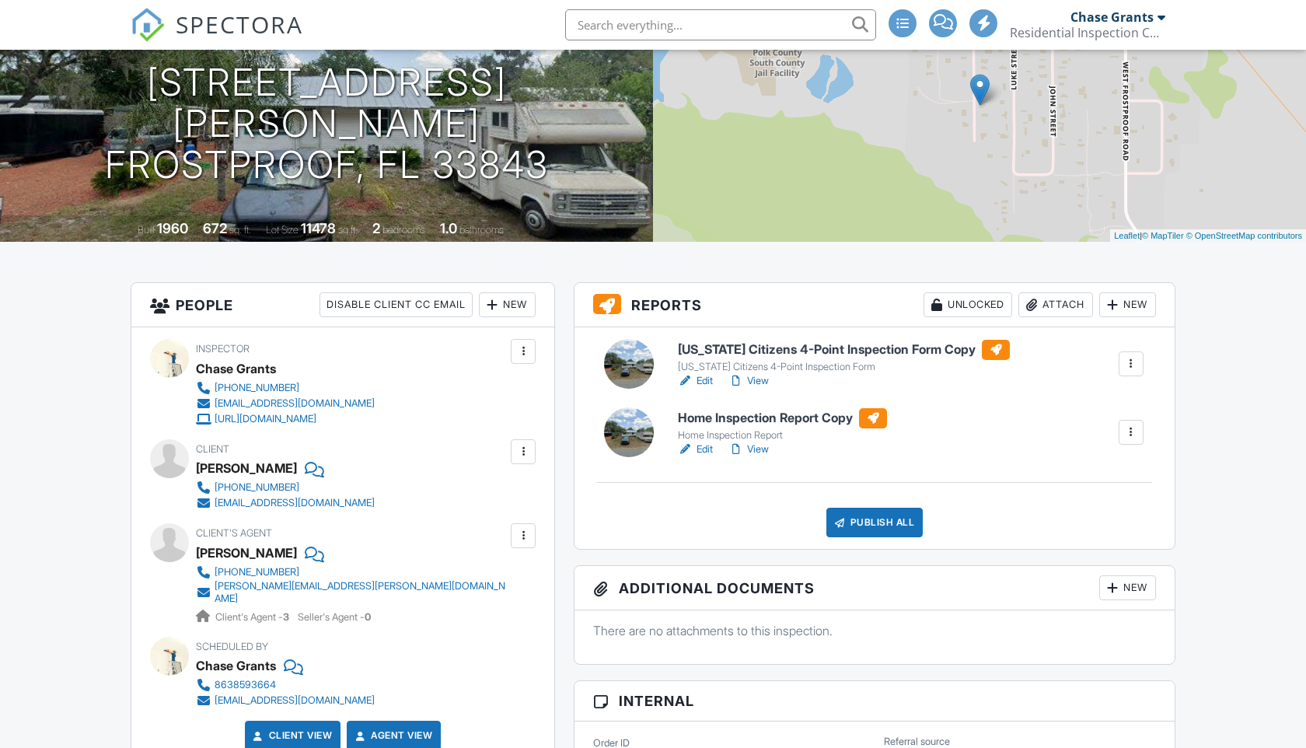
click at [758, 382] on link "View" at bounding box center [749, 381] width 40 height 16
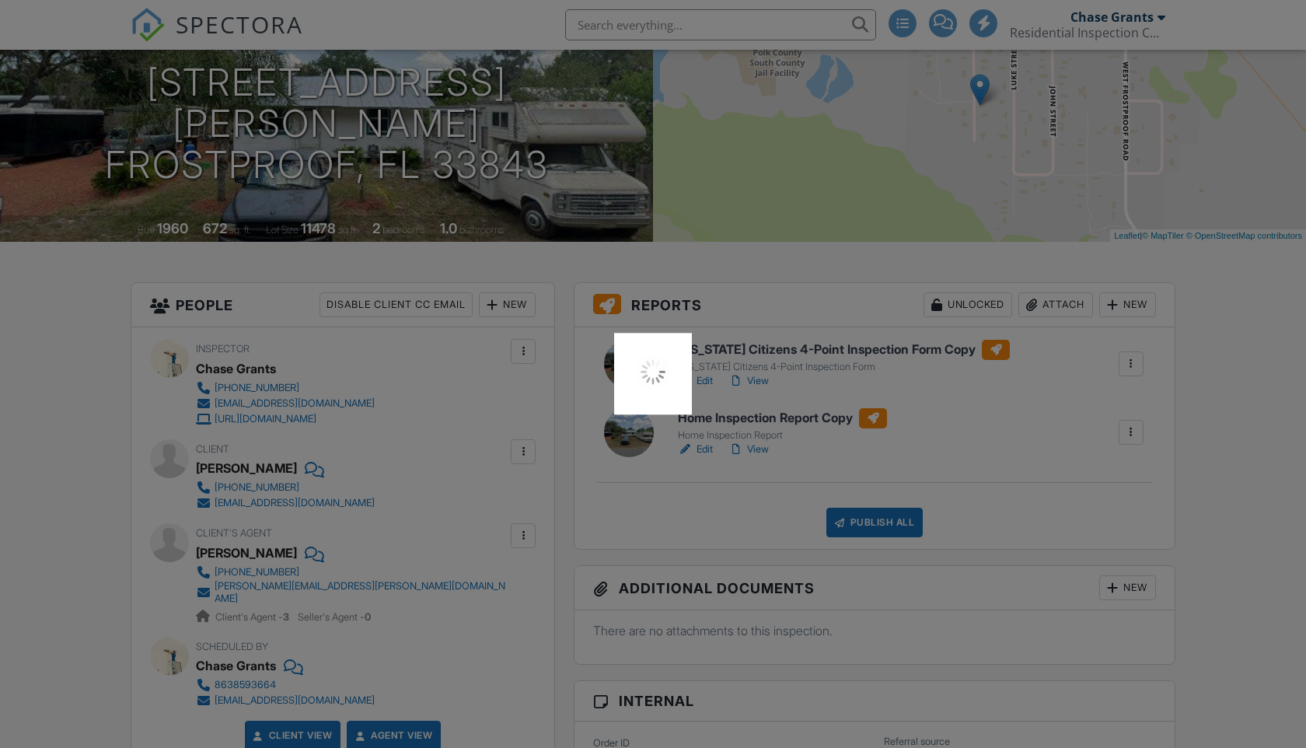
scroll to position [0, 0]
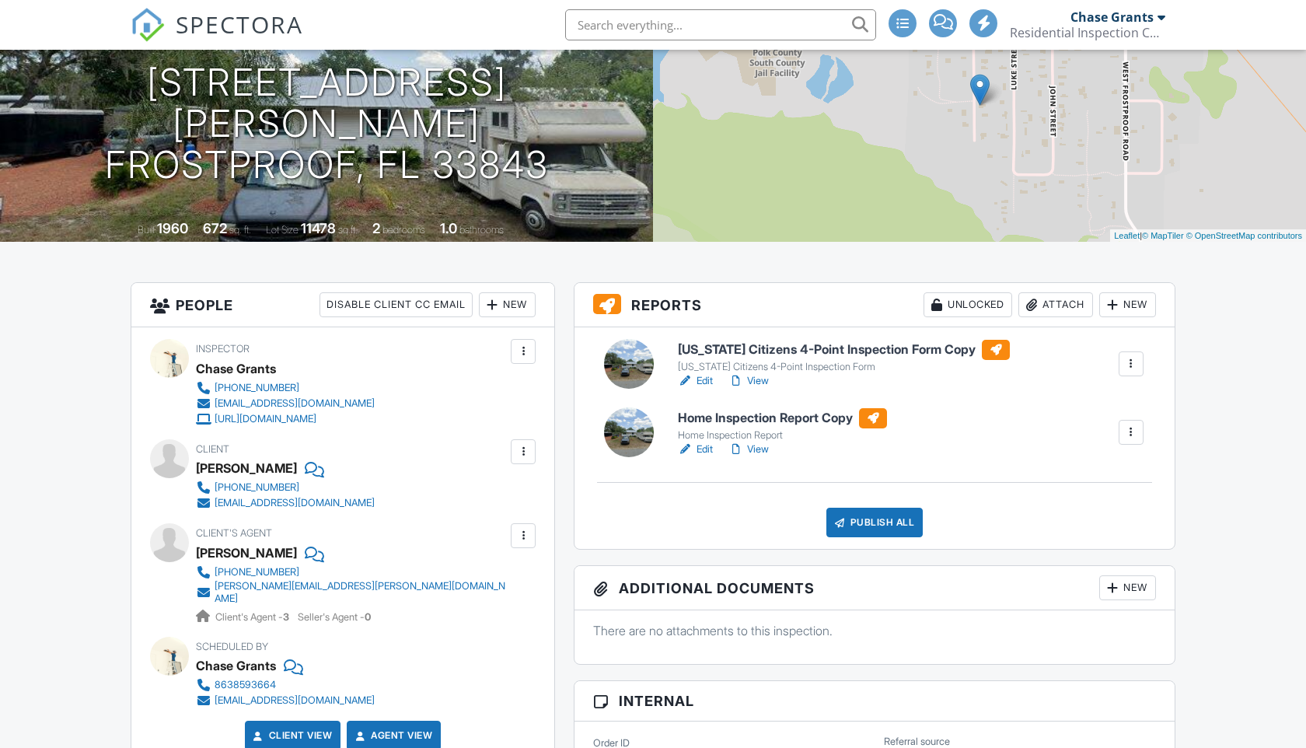
click at [753, 447] on link "View" at bounding box center [749, 450] width 40 height 16
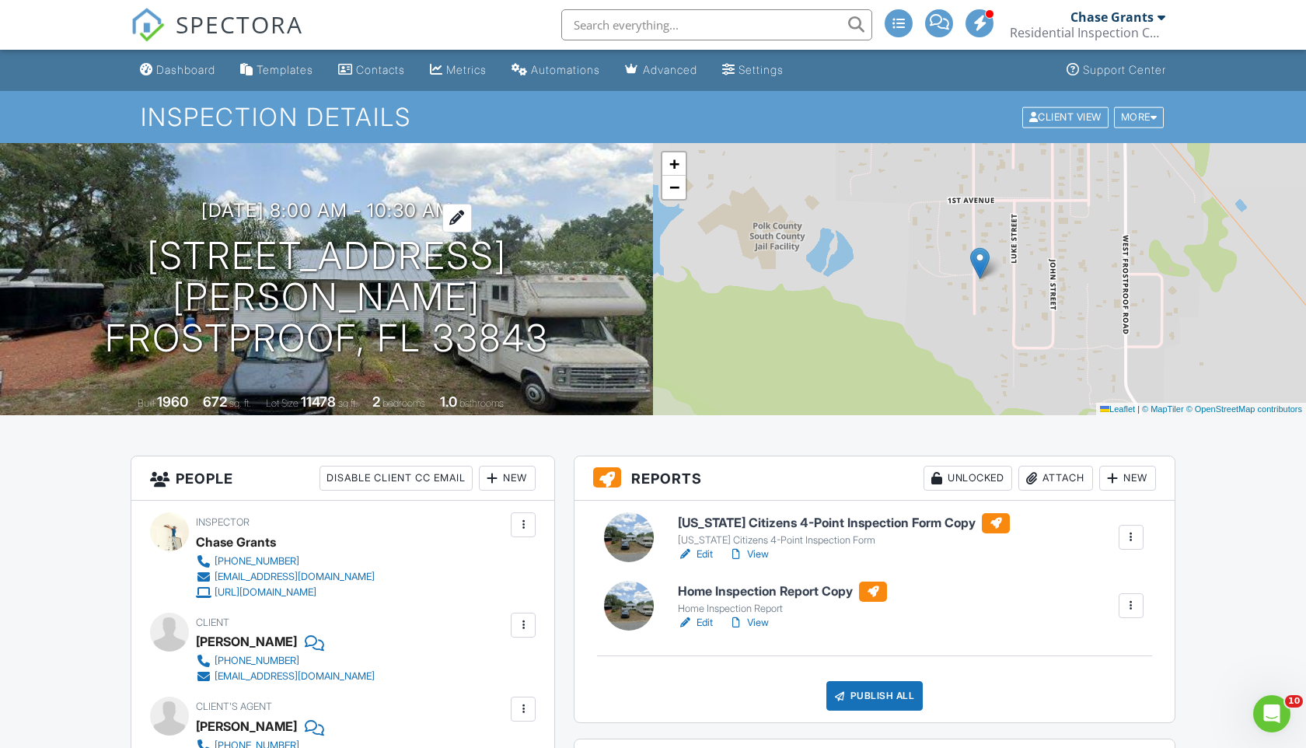
click at [472, 232] on div at bounding box center [457, 218] width 30 height 29
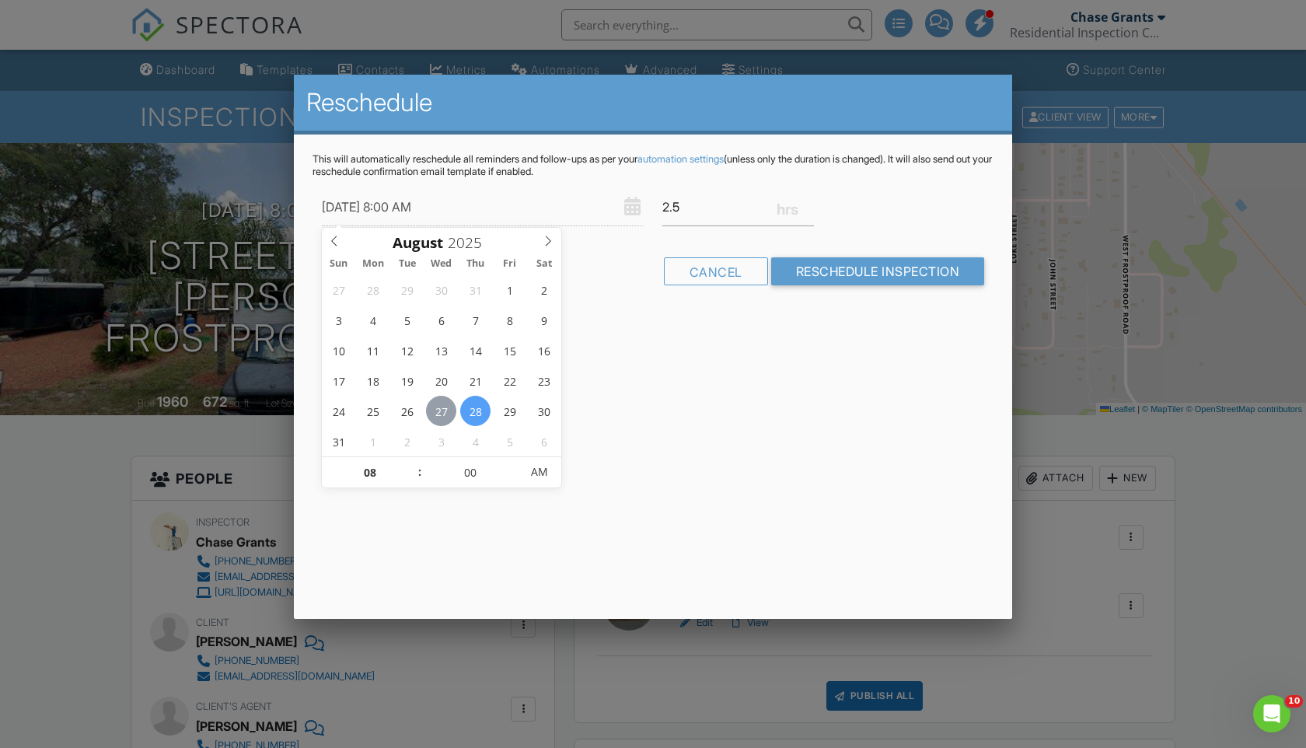
type input "08/27/2025 8:00 AM"
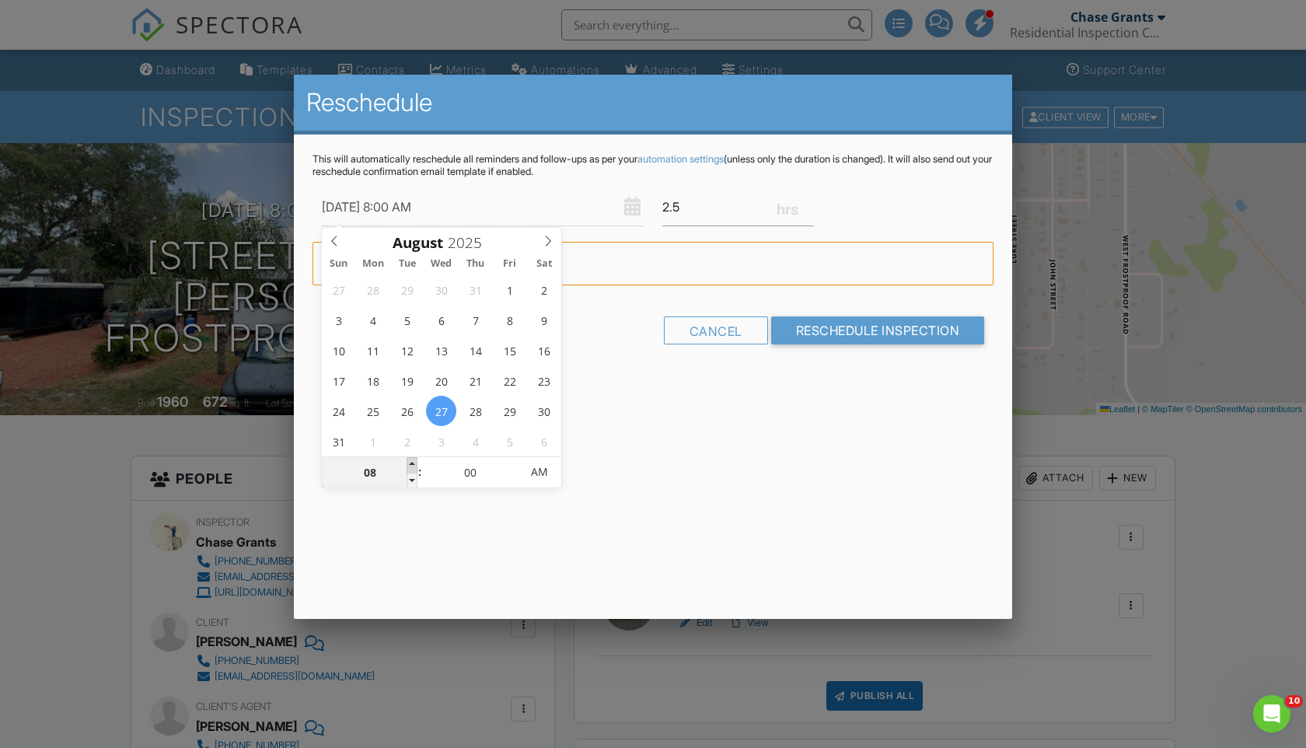
type input "09"
type input "08/27/2025 9:00 AM"
click at [409, 461] on span at bounding box center [412, 465] width 11 height 16
type input "10"
type input "[DATE] 10:00 AM"
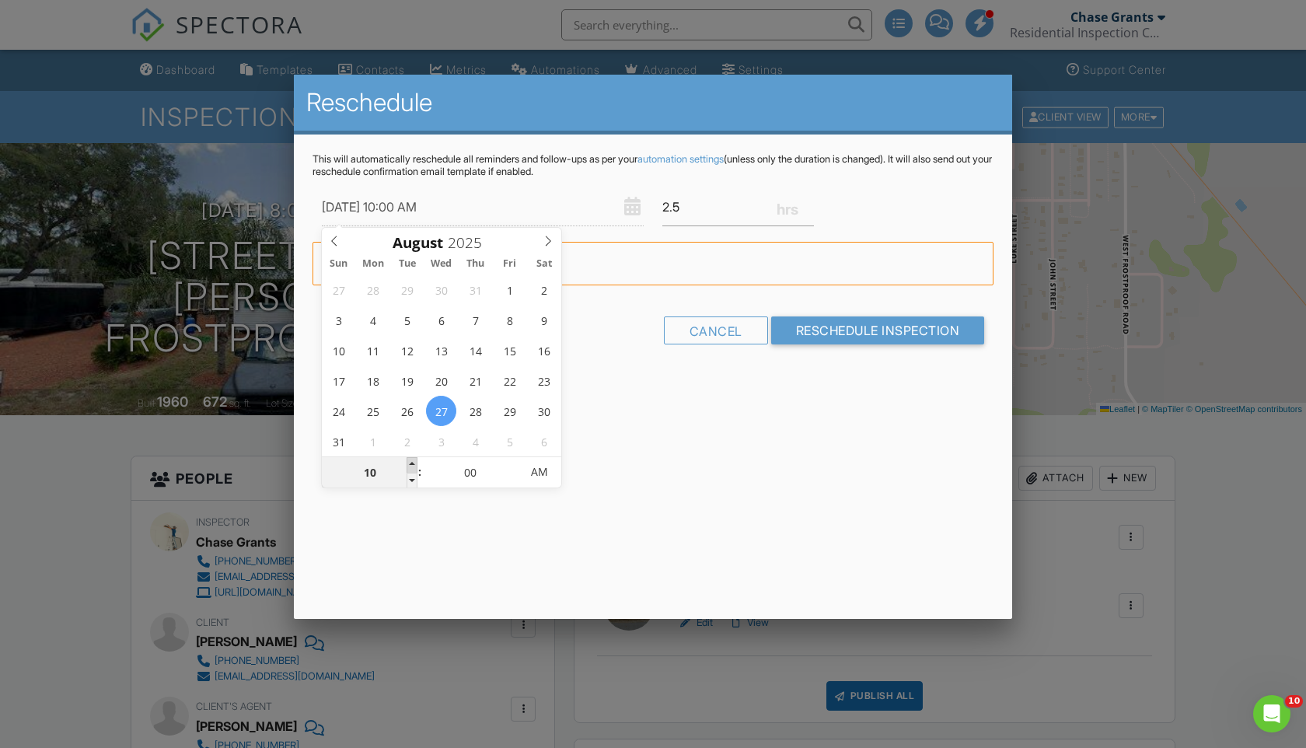
click at [409, 461] on span at bounding box center [412, 465] width 11 height 16
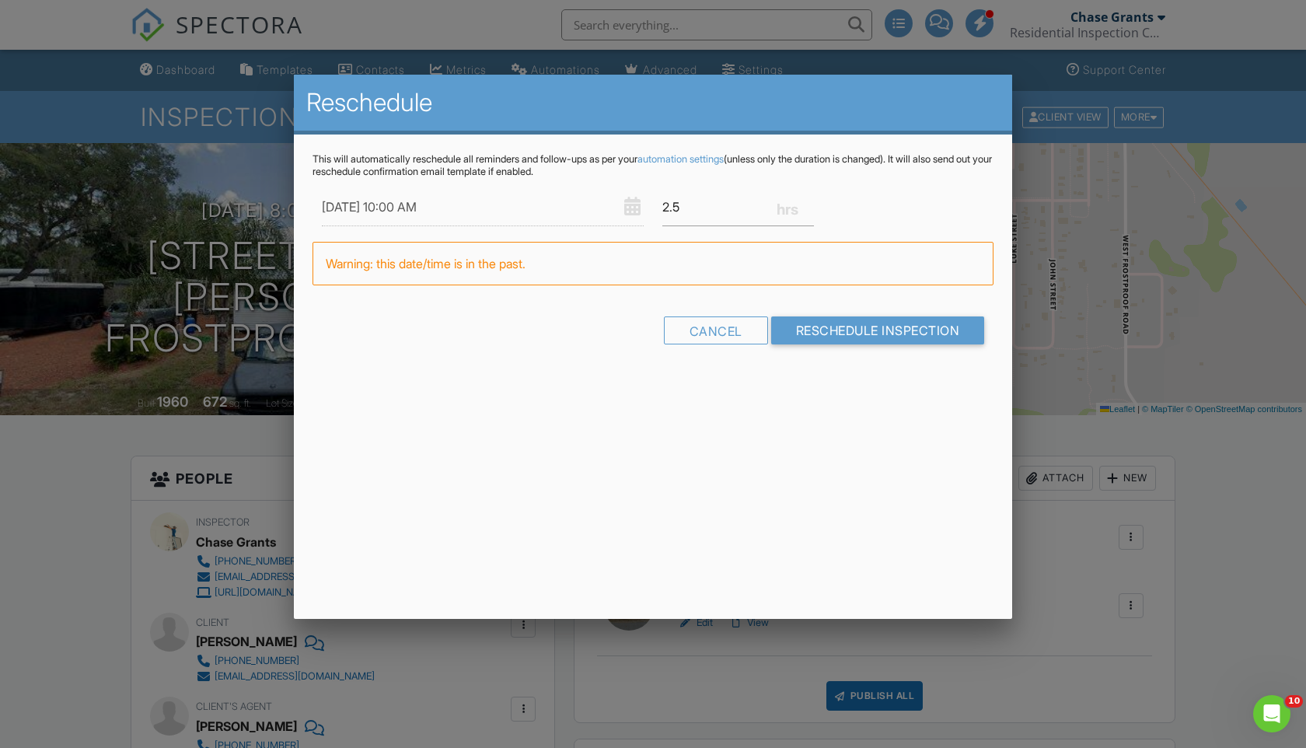
click at [595, 450] on div "Reschedule This will automatically reschedule all reminders and follow-ups as p…" at bounding box center [653, 347] width 718 height 544
click at [811, 336] on input "Reschedule Inspection" at bounding box center [878, 330] width 214 height 28
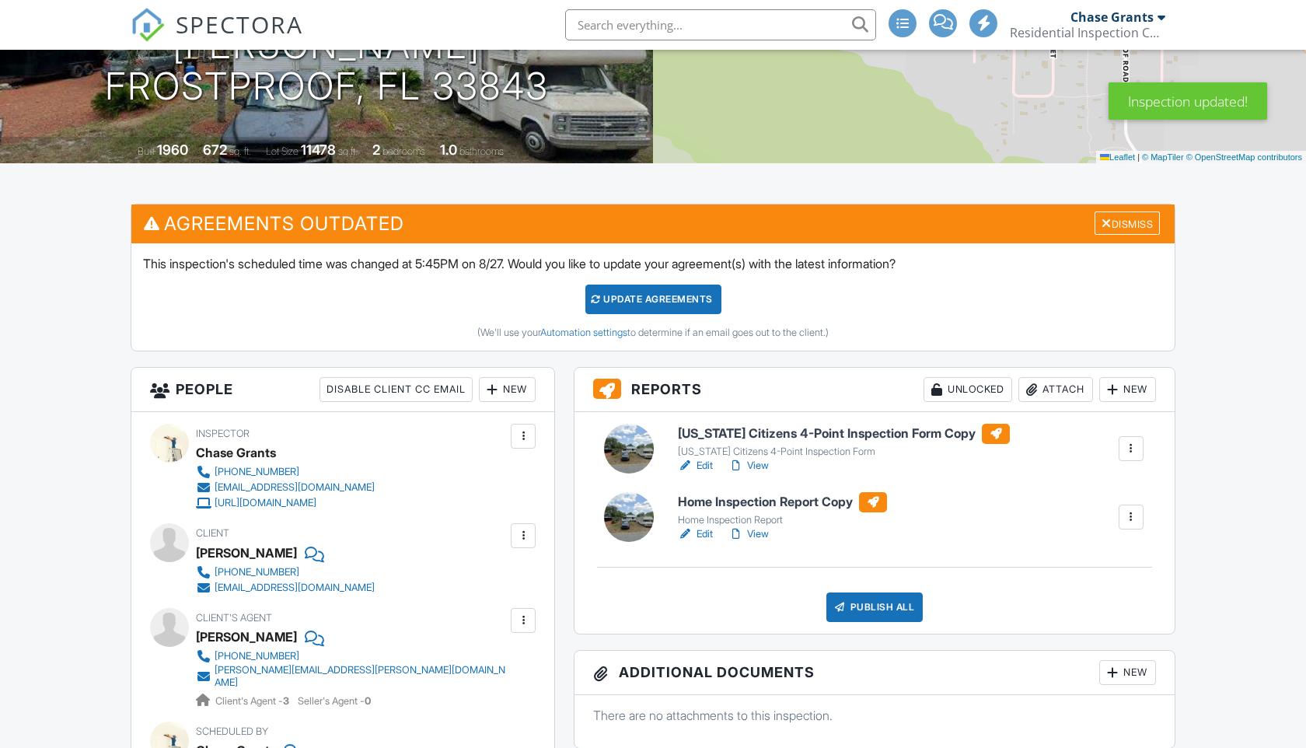
scroll to position [253, 0]
click at [1142, 217] on div "Dismiss" at bounding box center [1127, 223] width 65 height 24
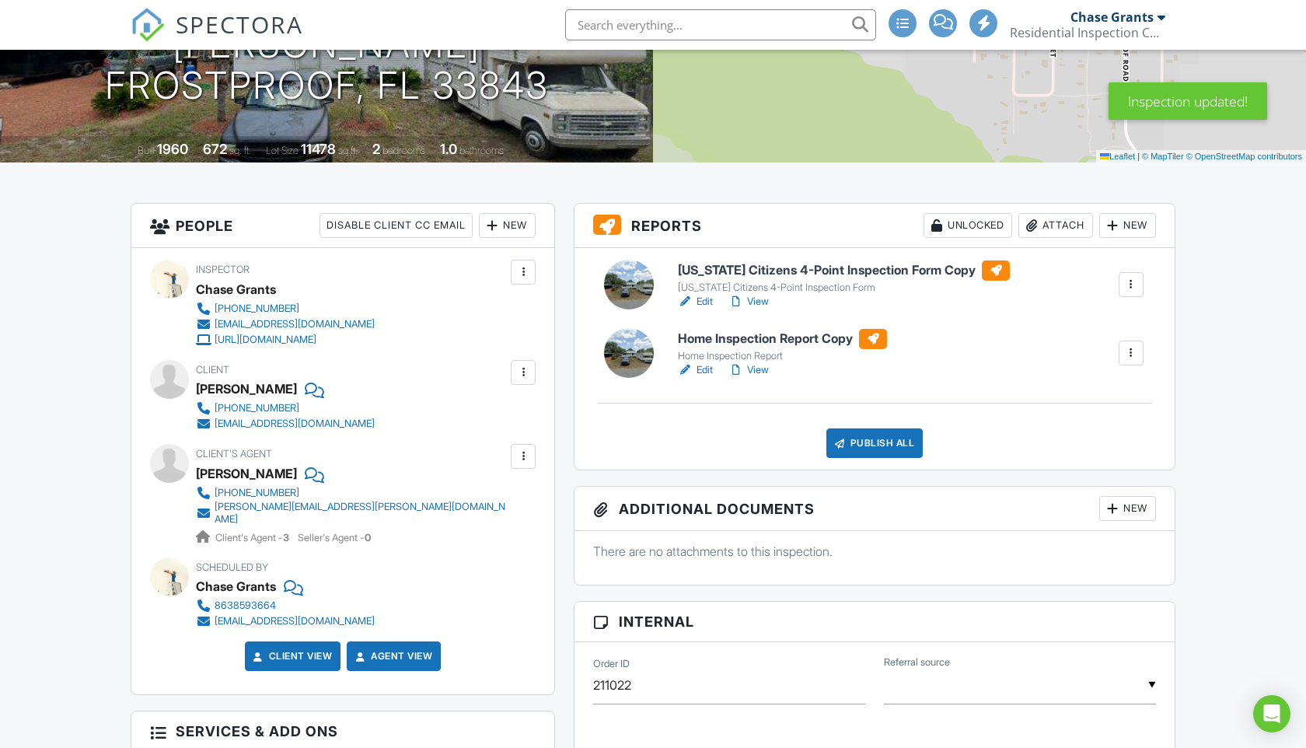
click at [882, 435] on div "Publish All" at bounding box center [875, 443] width 97 height 30
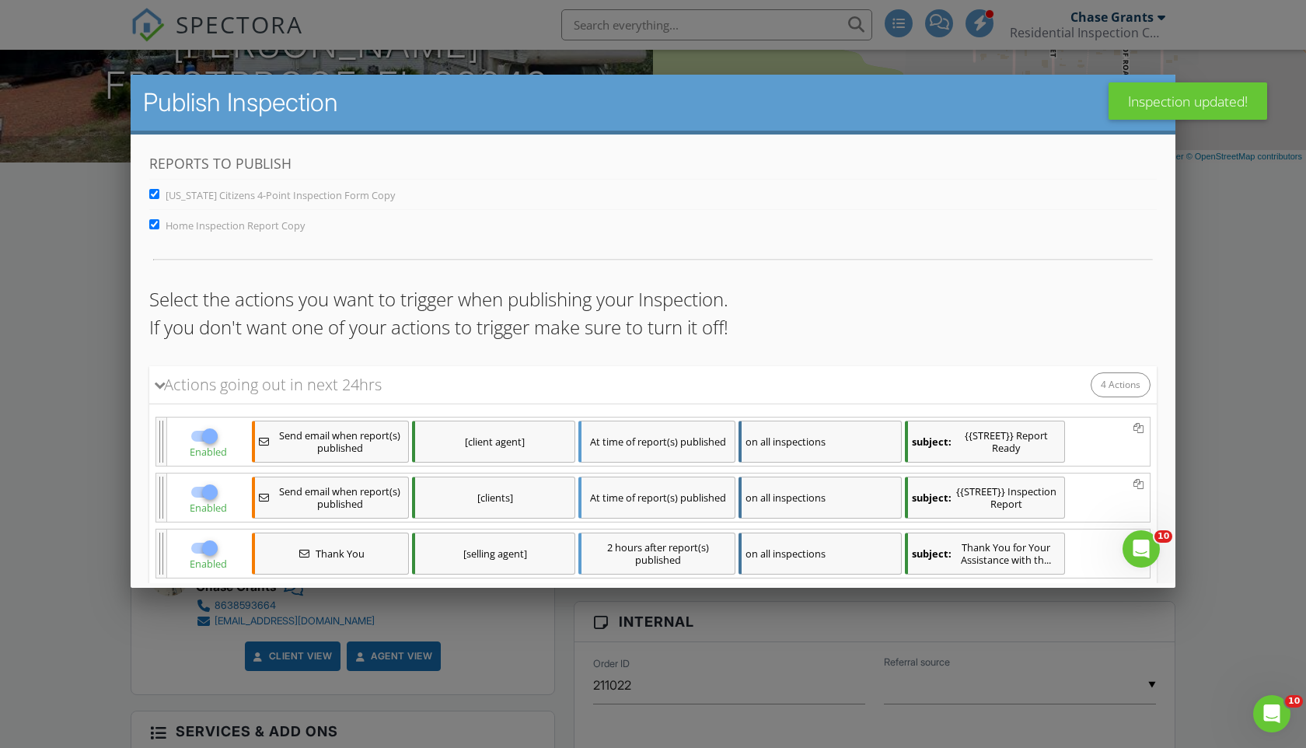
scroll to position [217, 0]
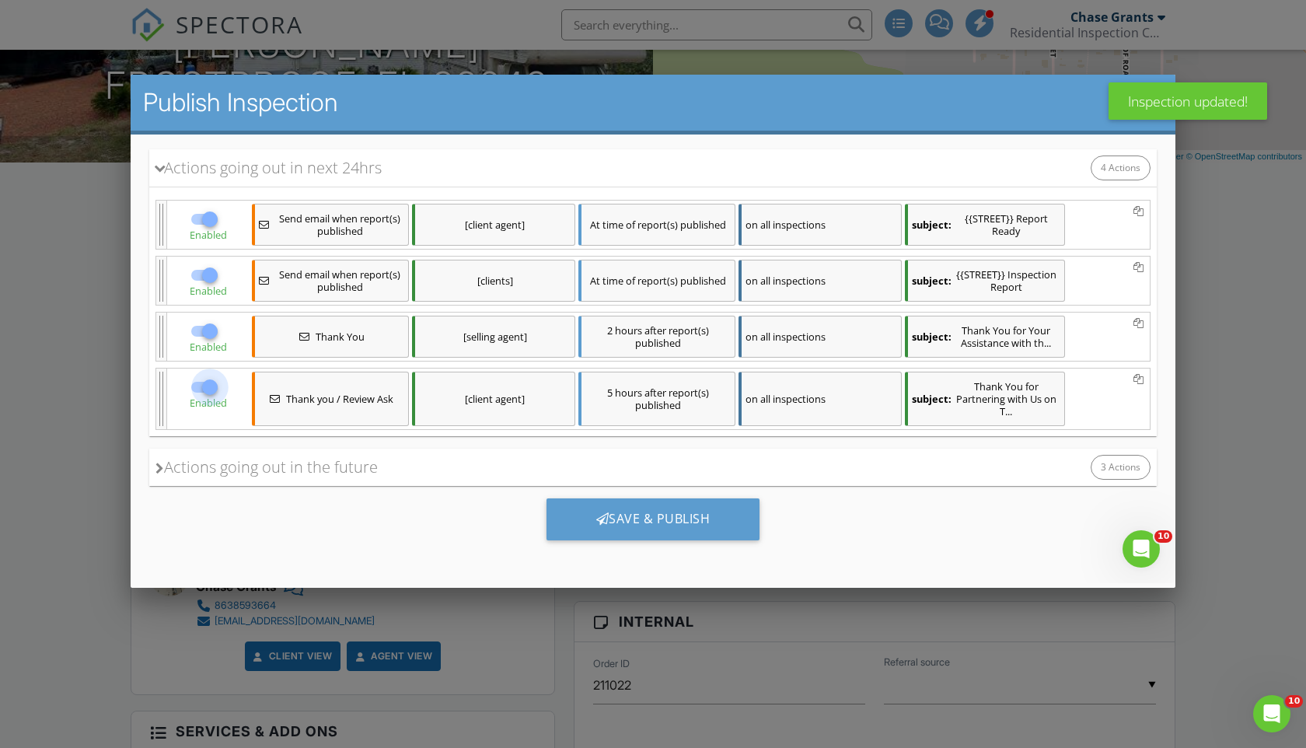
click at [201, 388] on div at bounding box center [210, 387] width 26 height 26
checkbox input "false"
click at [201, 320] on div at bounding box center [210, 331] width 26 height 26
checkbox input "false"
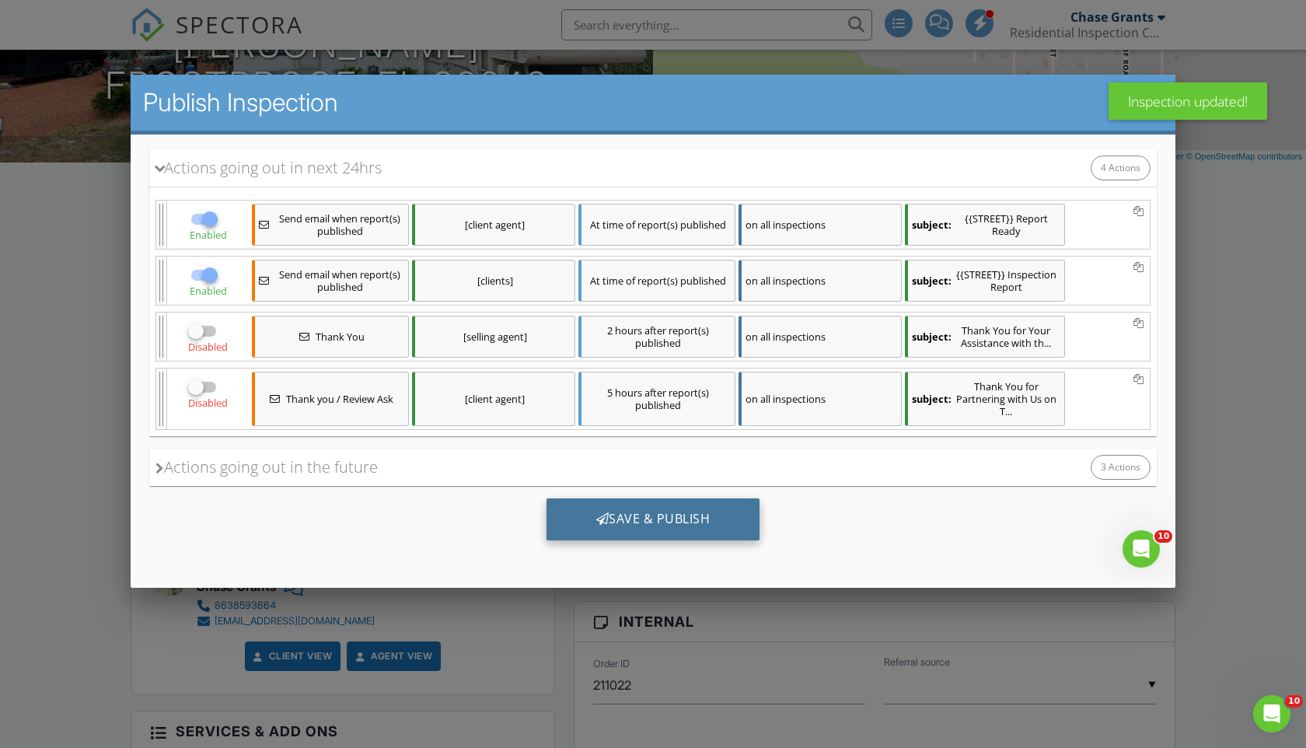
click at [603, 520] on div at bounding box center [602, 518] width 13 height 12
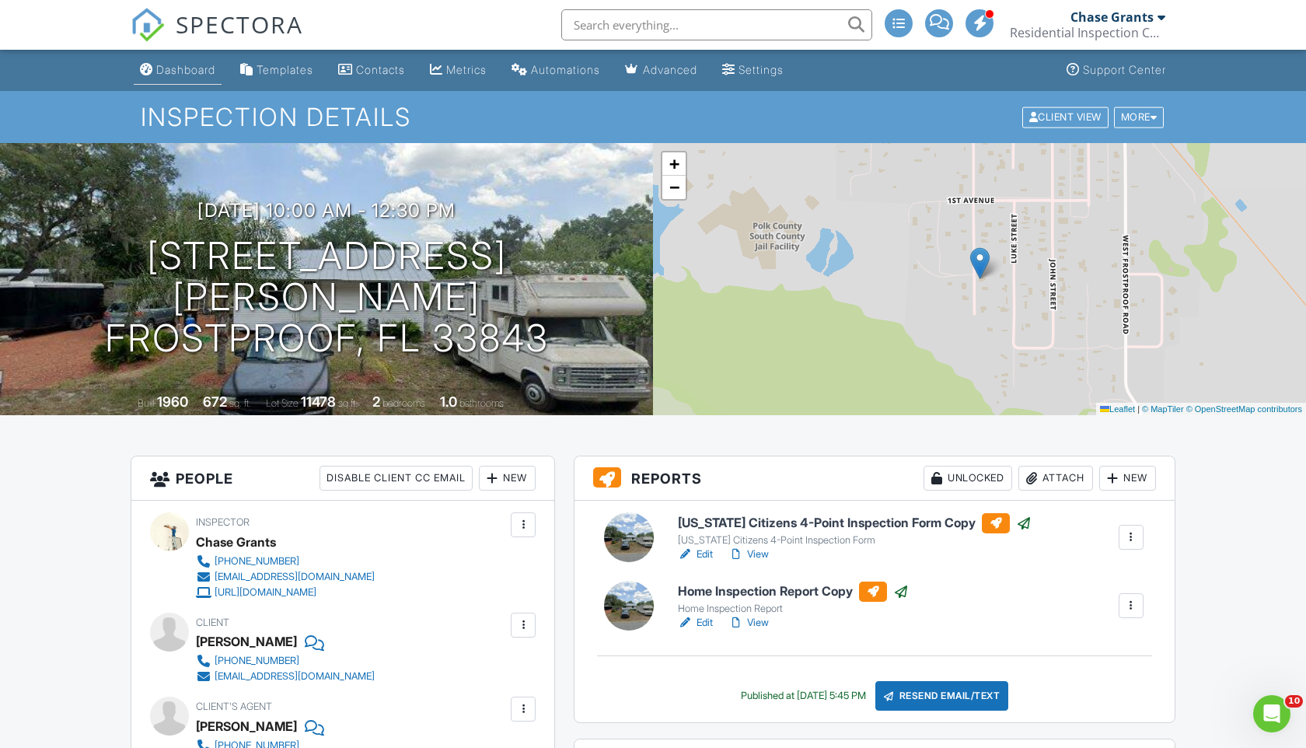
drag, startPoint x: 115, startPoint y: 65, endPoint x: 140, endPoint y: 65, distance: 24.9
click at [115, 65] on ul "Dashboard Templates Contacts Metrics Automations Advanced Settings Support Cent…" at bounding box center [653, 70] width 1306 height 41
click at [140, 65] on div "Dashboard" at bounding box center [146, 69] width 13 height 12
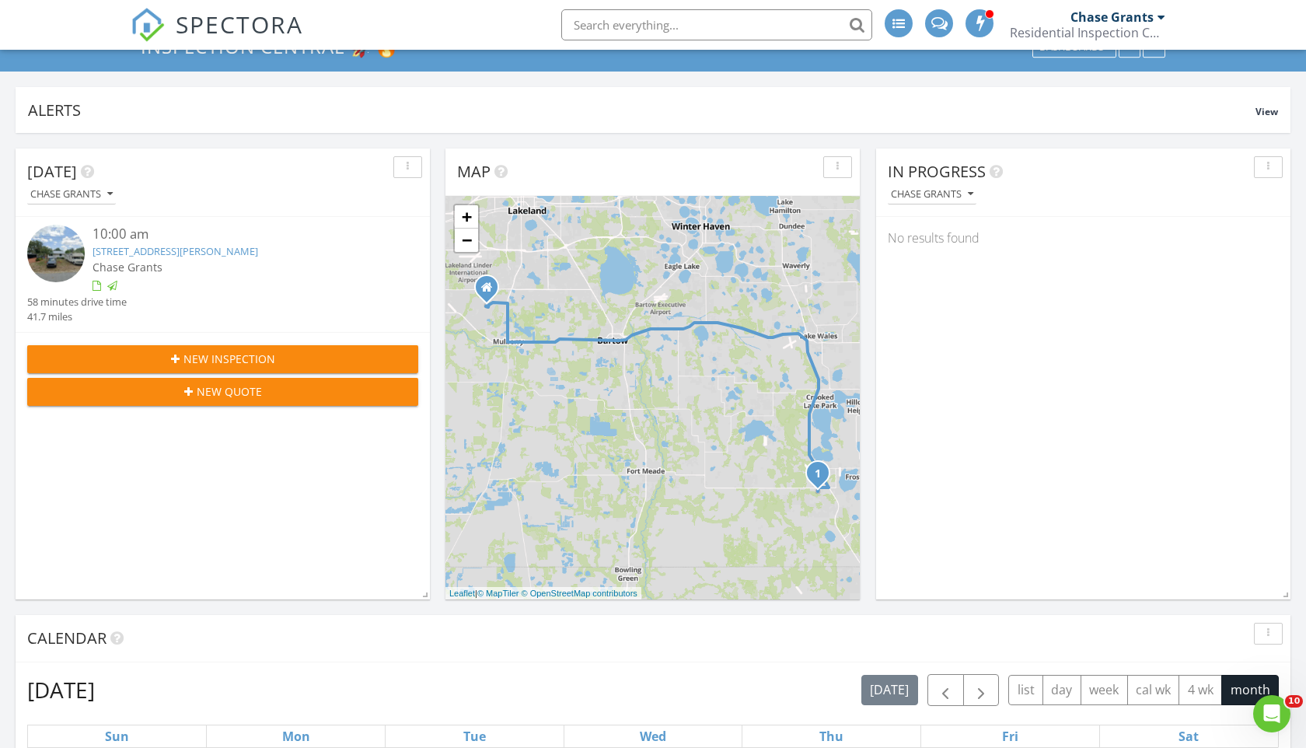
scroll to position [26, 0]
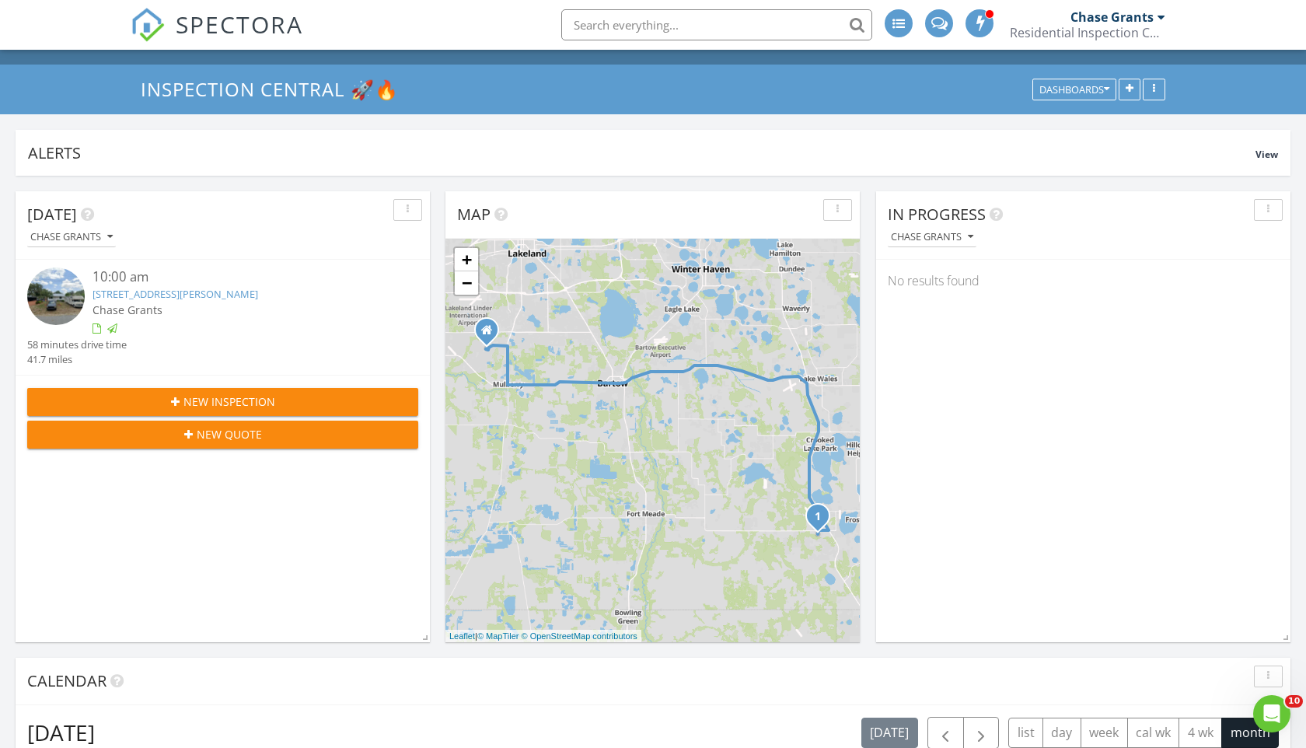
click at [230, 298] on link "[STREET_ADDRESS][PERSON_NAME]" at bounding box center [176, 294] width 166 height 14
